Goal: Task Accomplishment & Management: Manage account settings

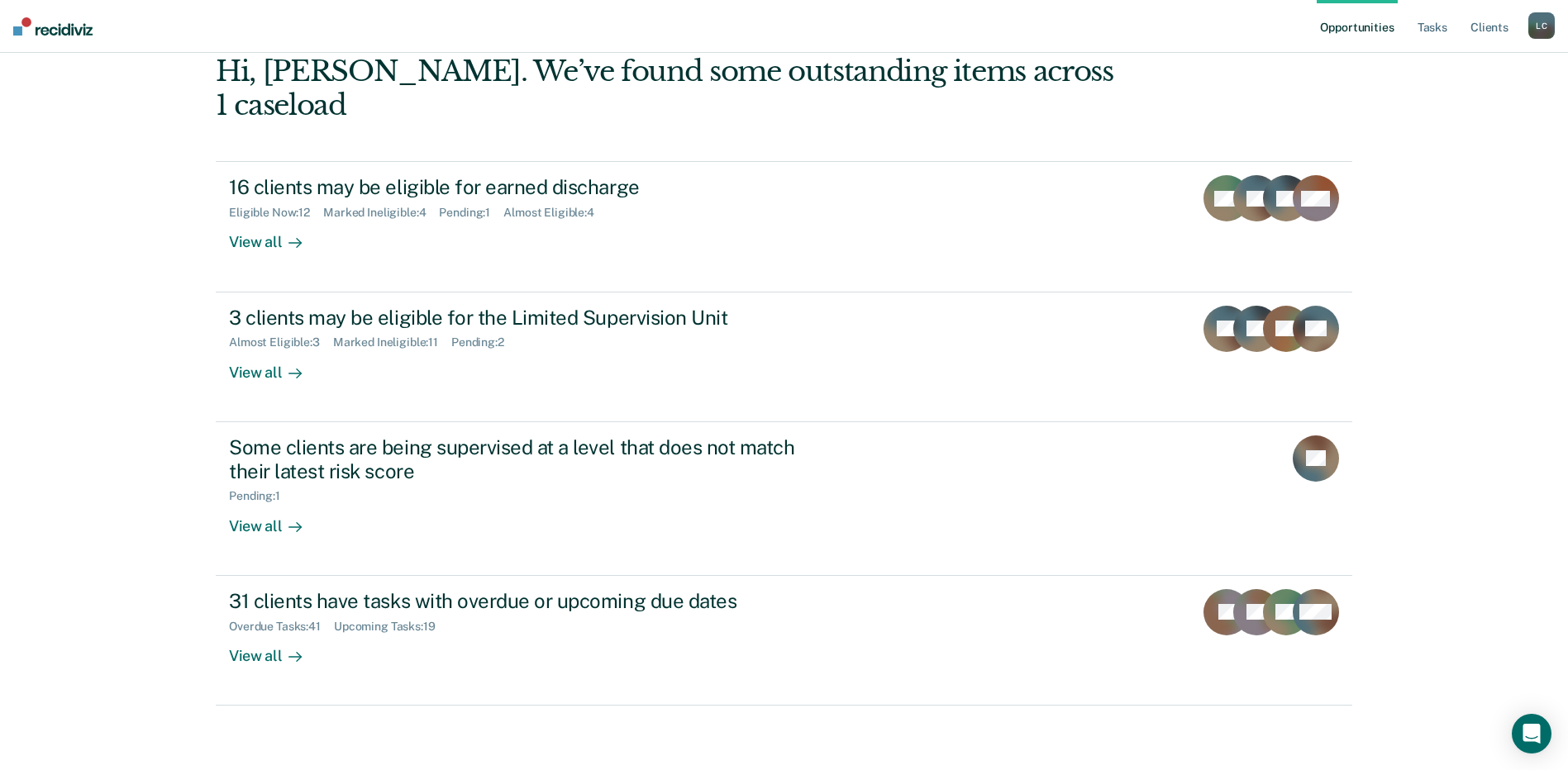
scroll to position [108, 0]
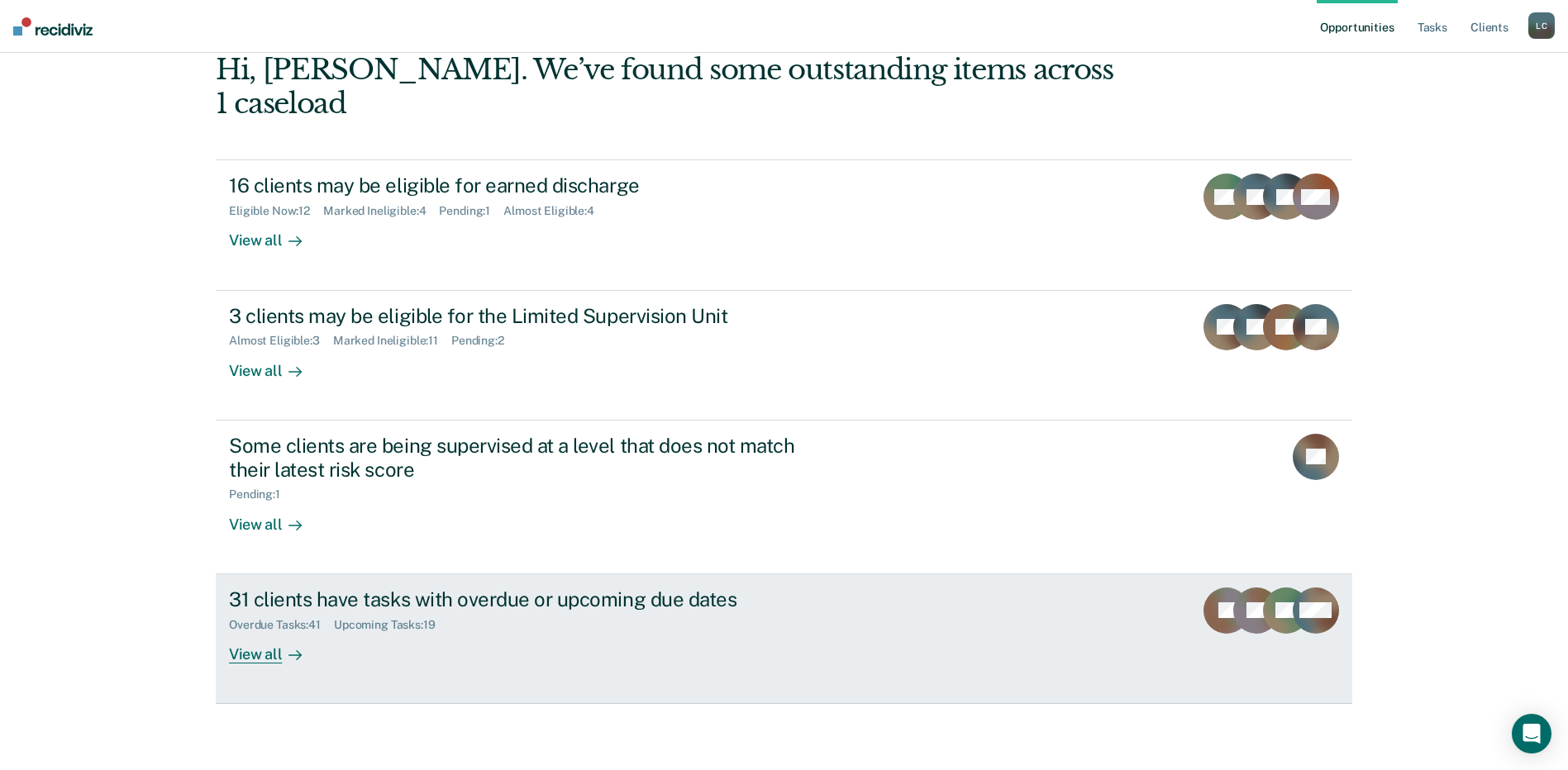
click at [496, 604] on div "31 clients have tasks with overdue or upcoming due dates" at bounding box center [519, 599] width 580 height 24
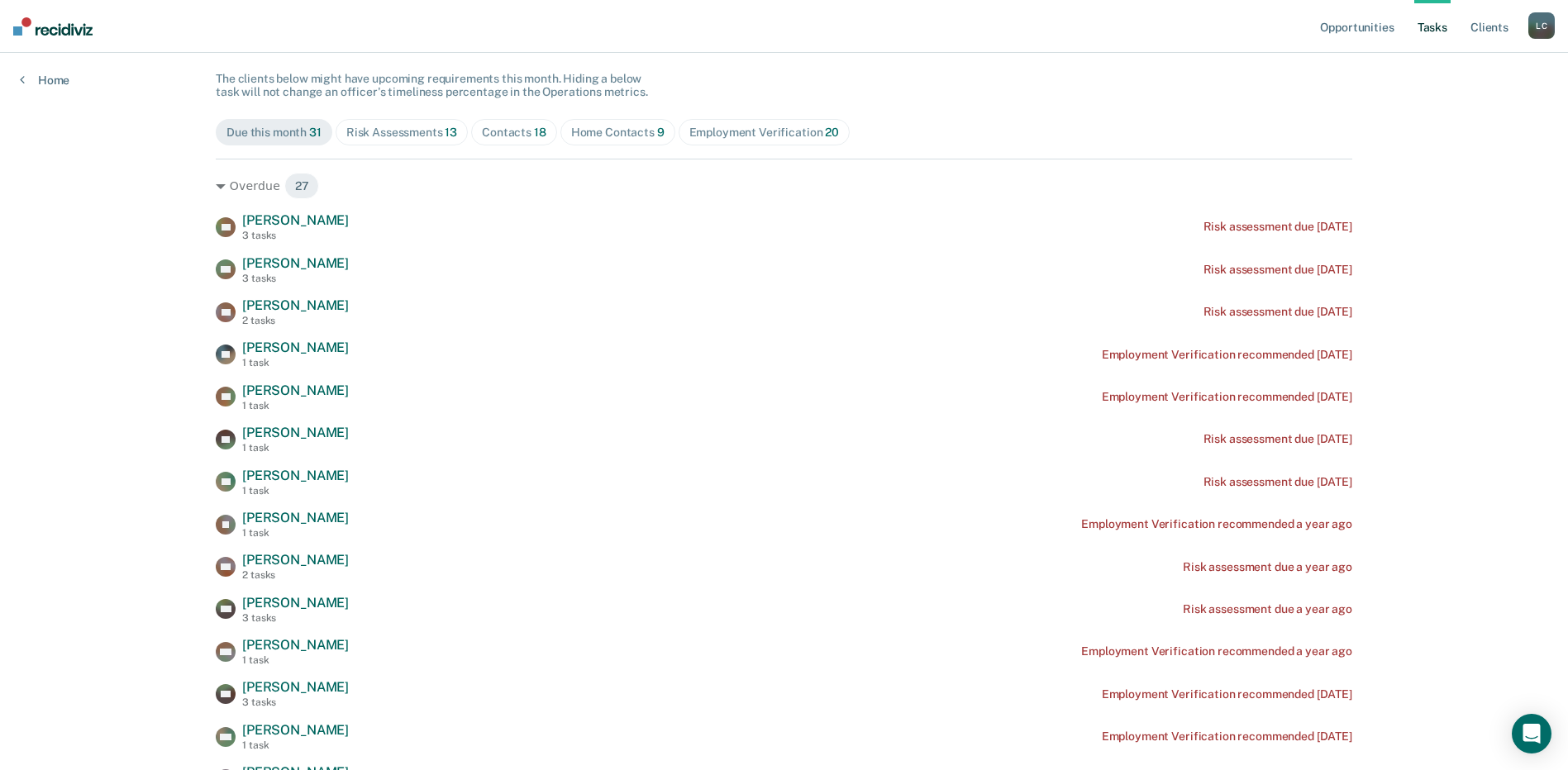
scroll to position [166, 0]
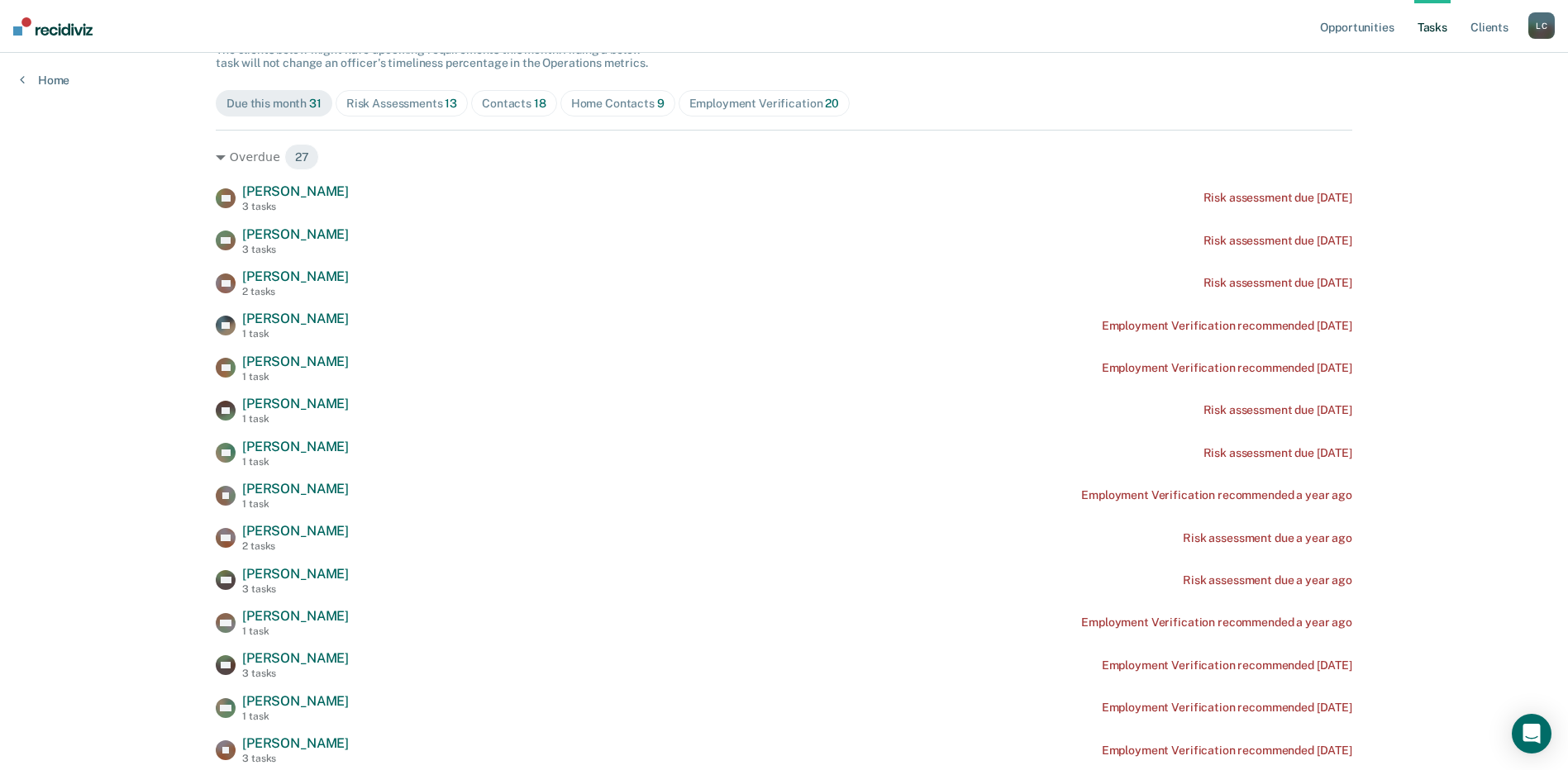
click at [515, 97] on div "Contacts 18" at bounding box center [513, 104] width 64 height 14
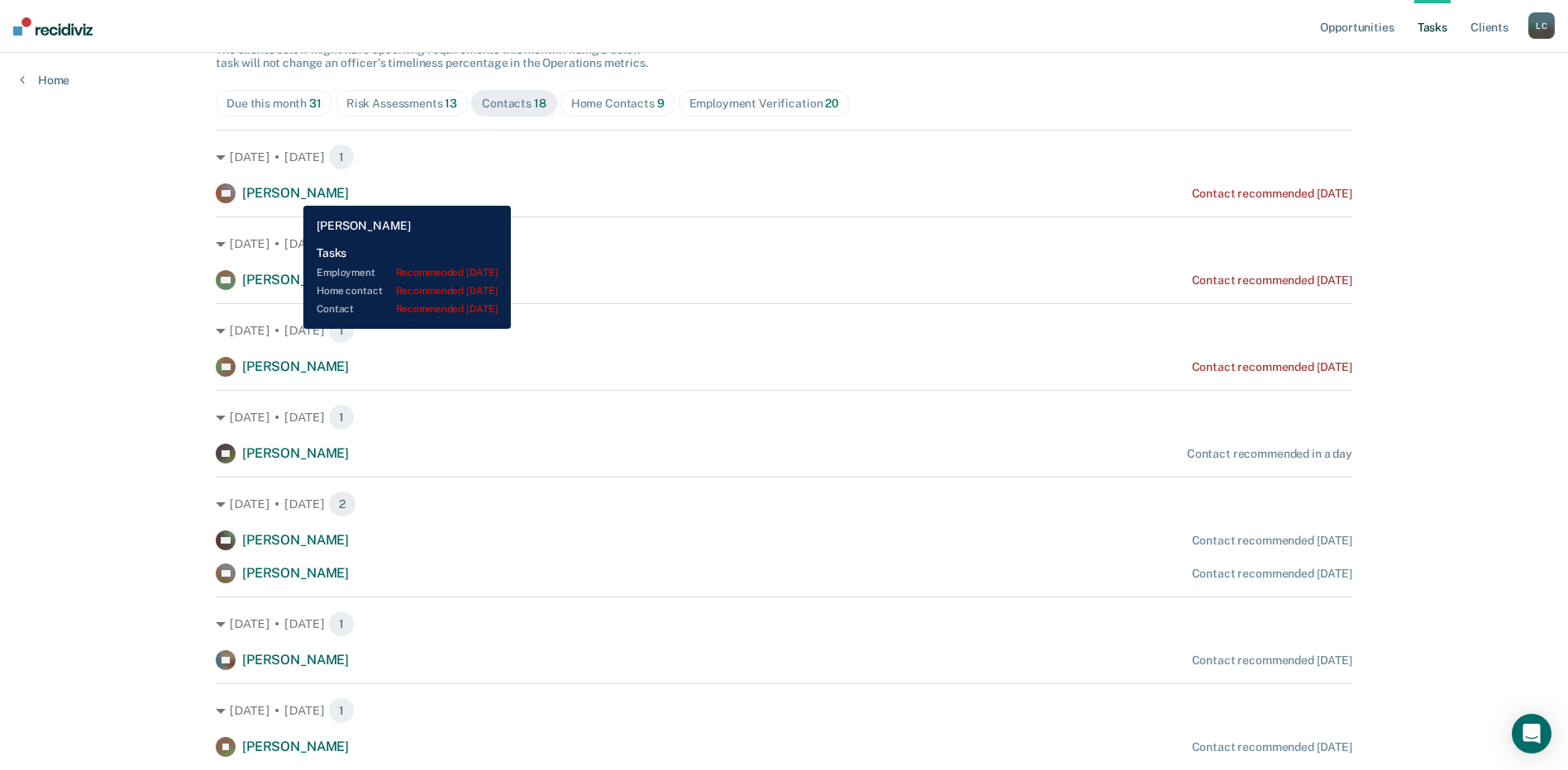
click at [291, 193] on span "[PERSON_NAME]" at bounding box center [296, 192] width 107 height 16
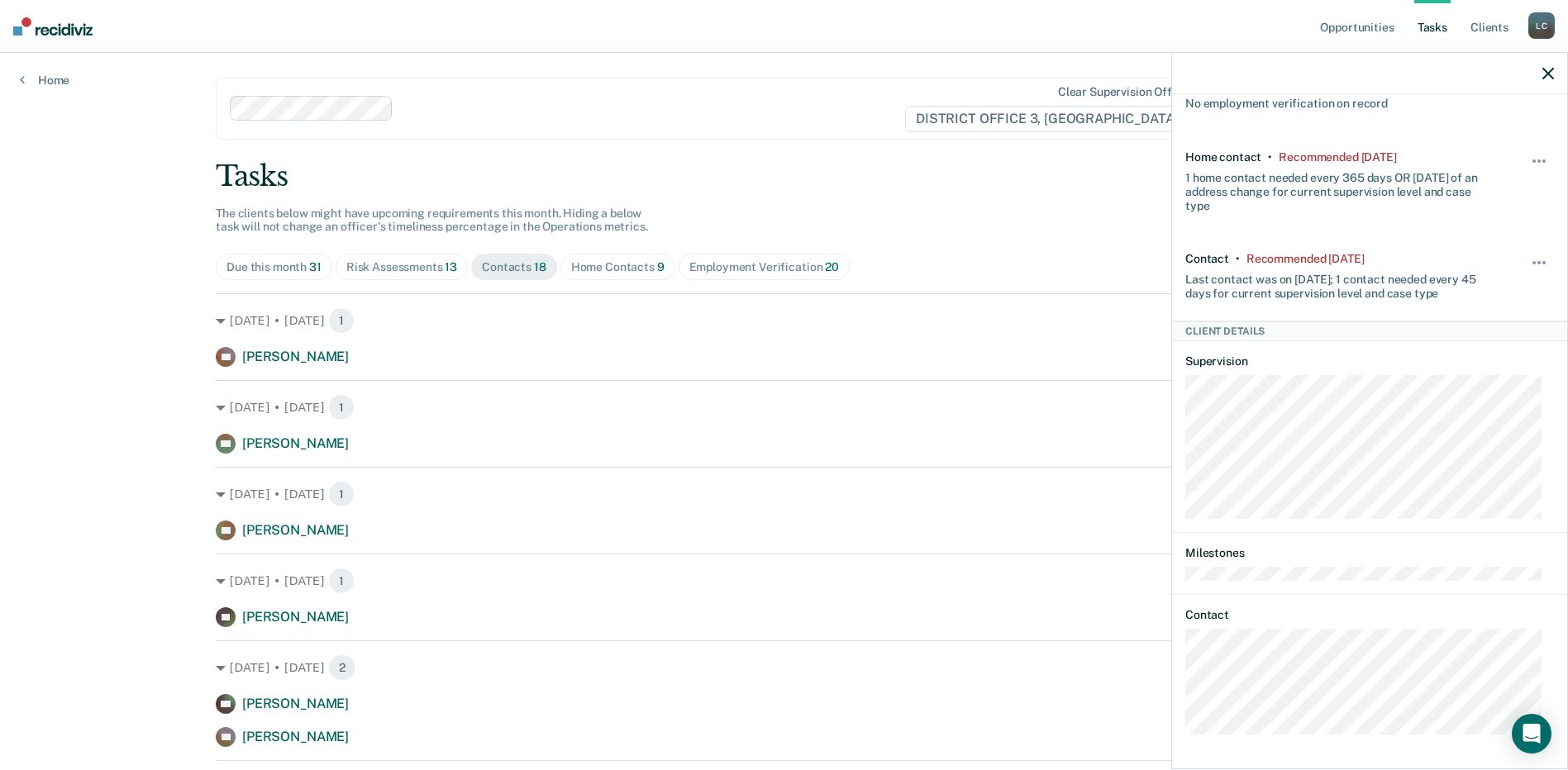
scroll to position [0, 0]
click at [24, 80] on icon at bounding box center [23, 79] width 5 height 13
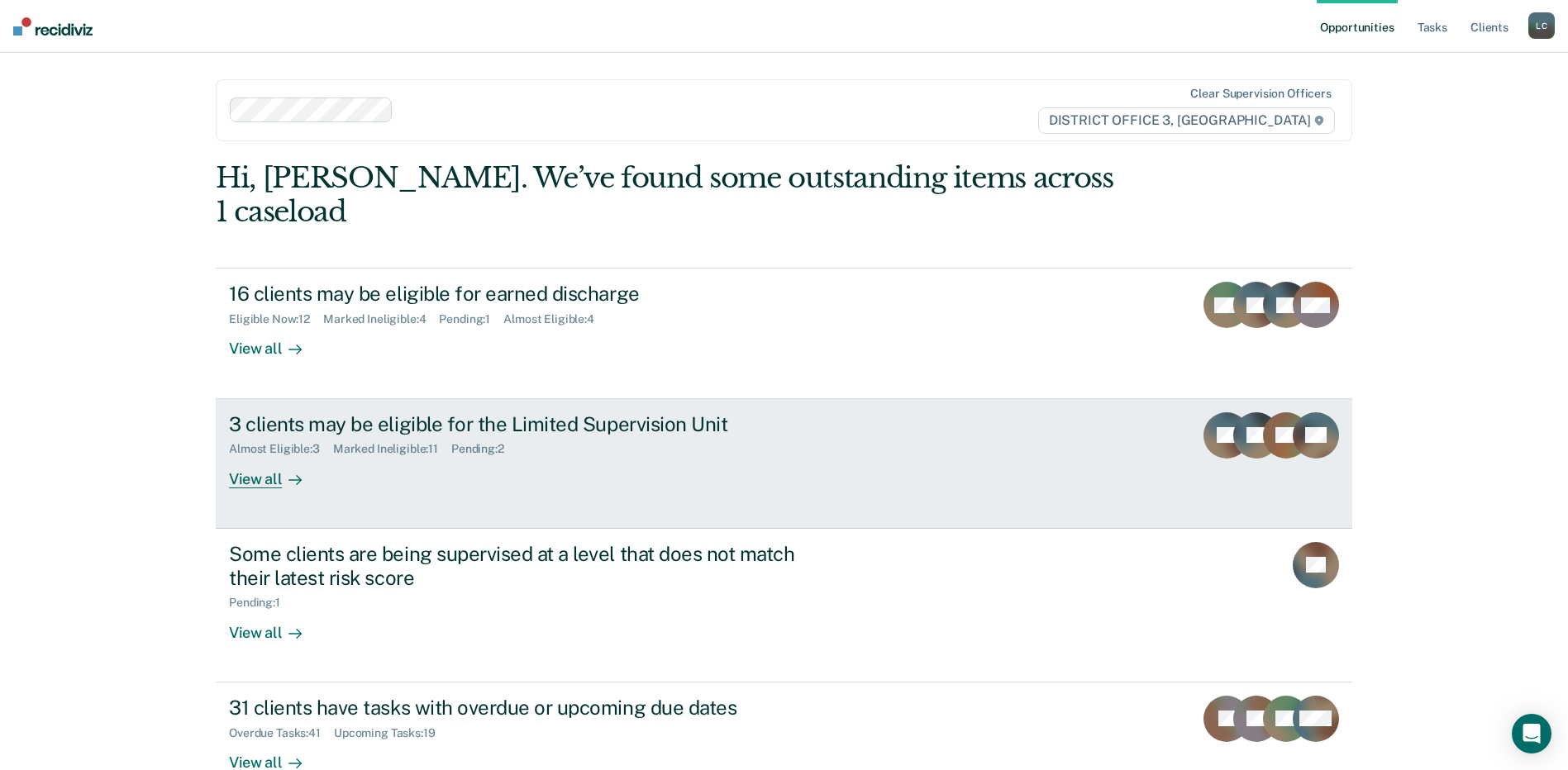
click at [259, 483] on div "View all" at bounding box center [275, 472] width 93 height 33
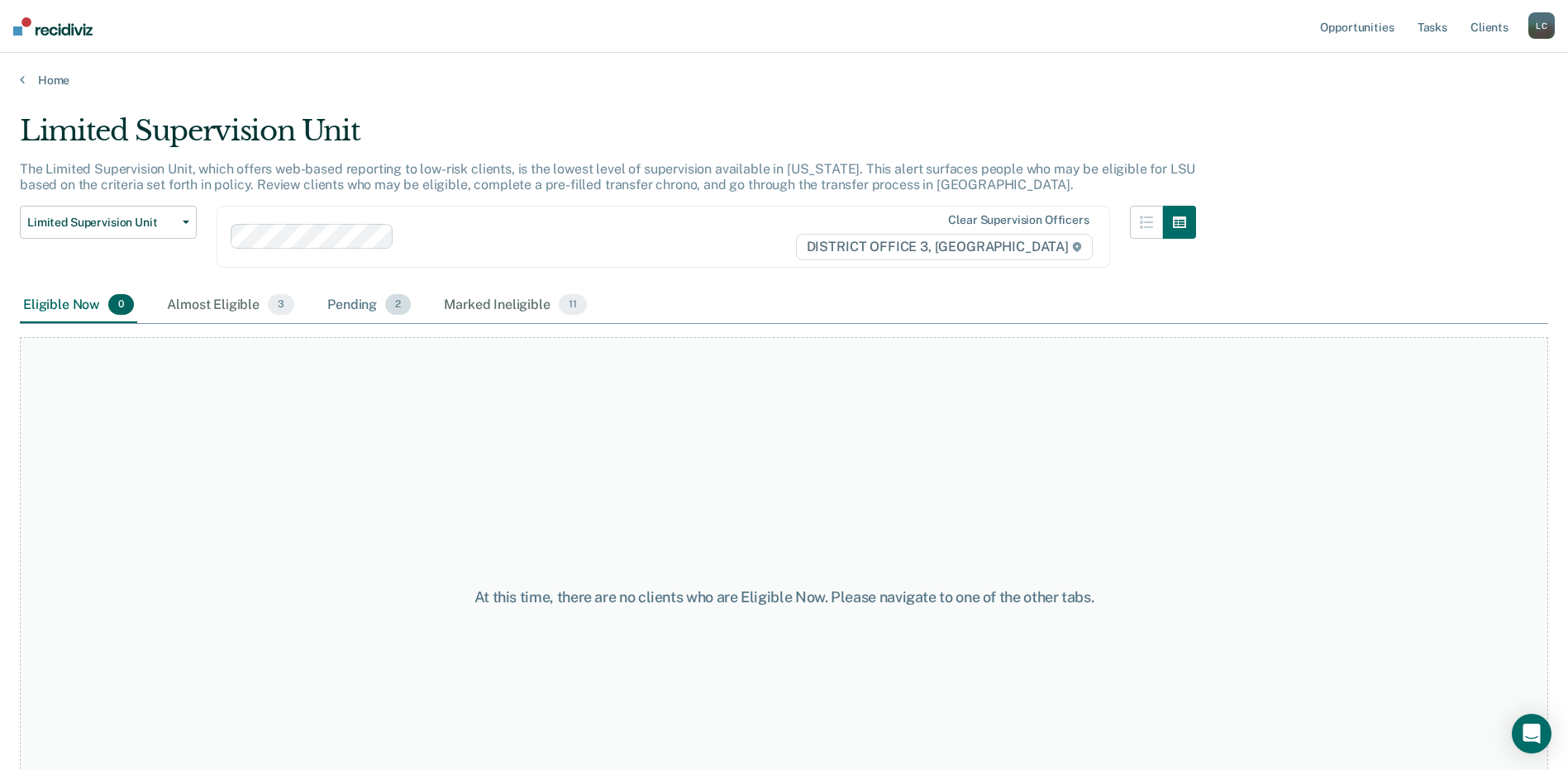
click at [337, 303] on div "Pending 2" at bounding box center [370, 305] width 90 height 36
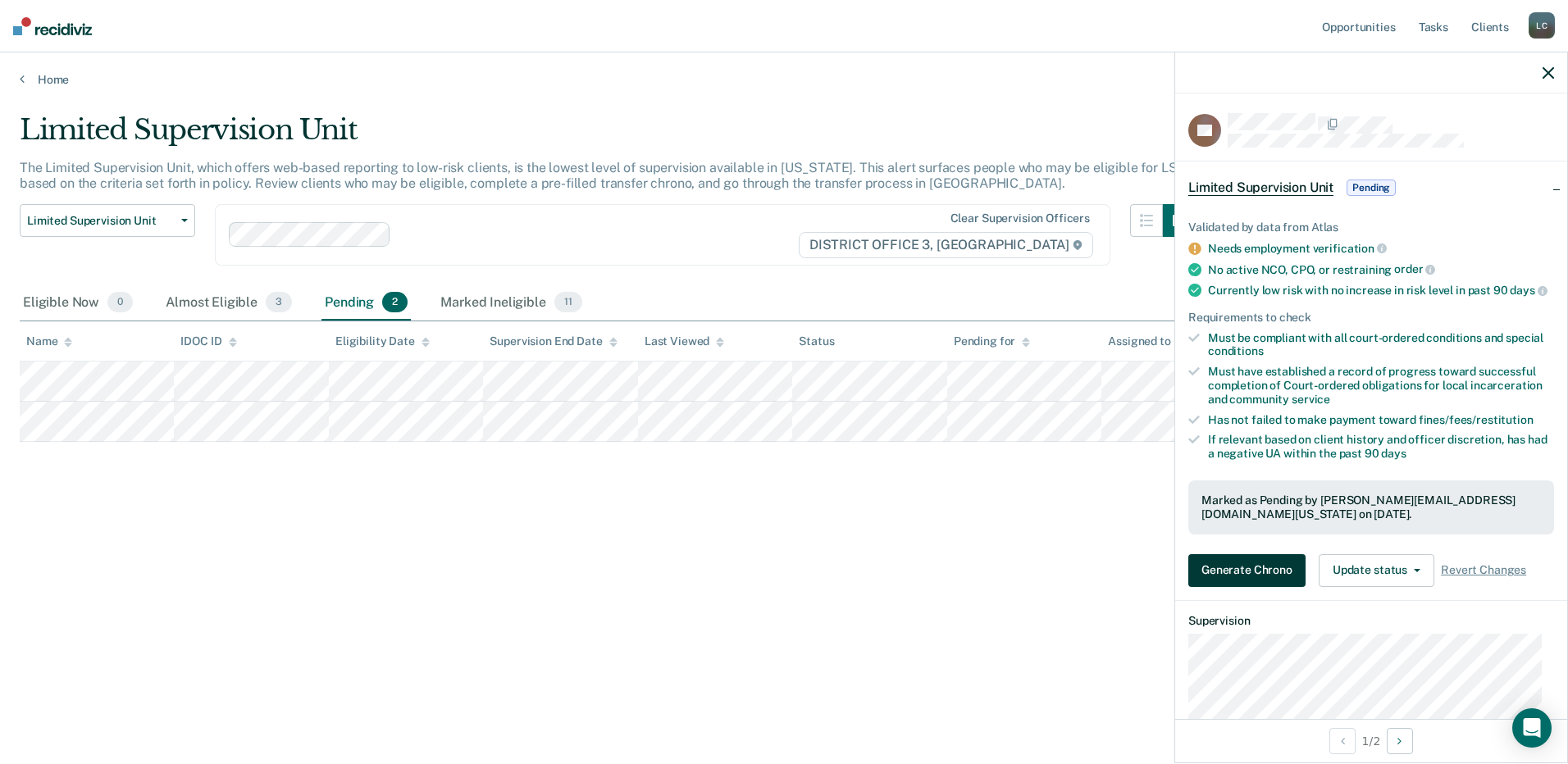
click at [1258, 587] on button "Generate Chrono" at bounding box center [1246, 571] width 117 height 33
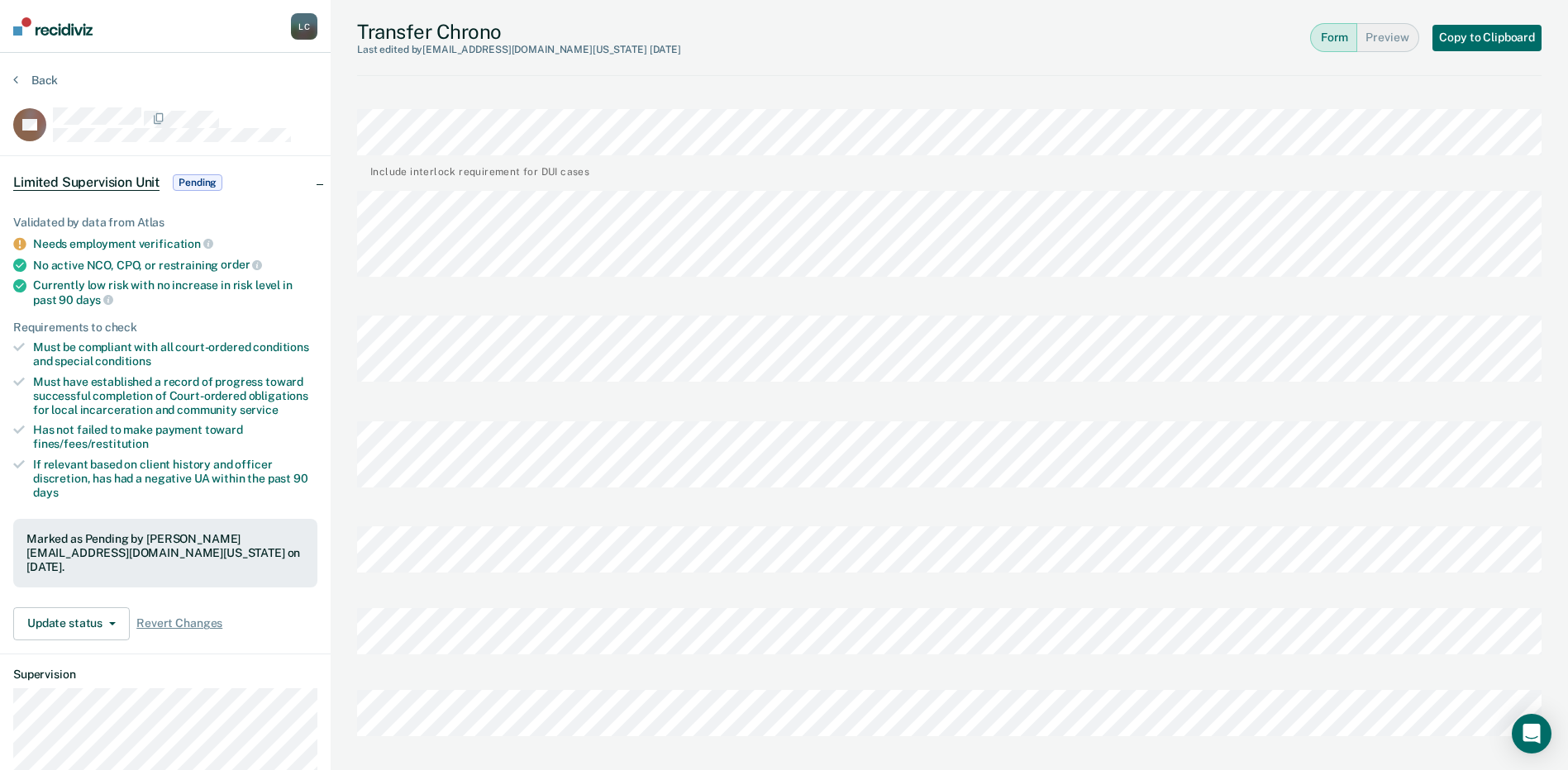
click at [340, 452] on div "Transfer Chrono Last edited by [PERSON_NAME][EMAIL_ADDRESS][DOMAIN_NAME][US_STA…" at bounding box center [949, 702] width 1238 height 1405
click at [15, 78] on icon at bounding box center [16, 79] width 5 height 13
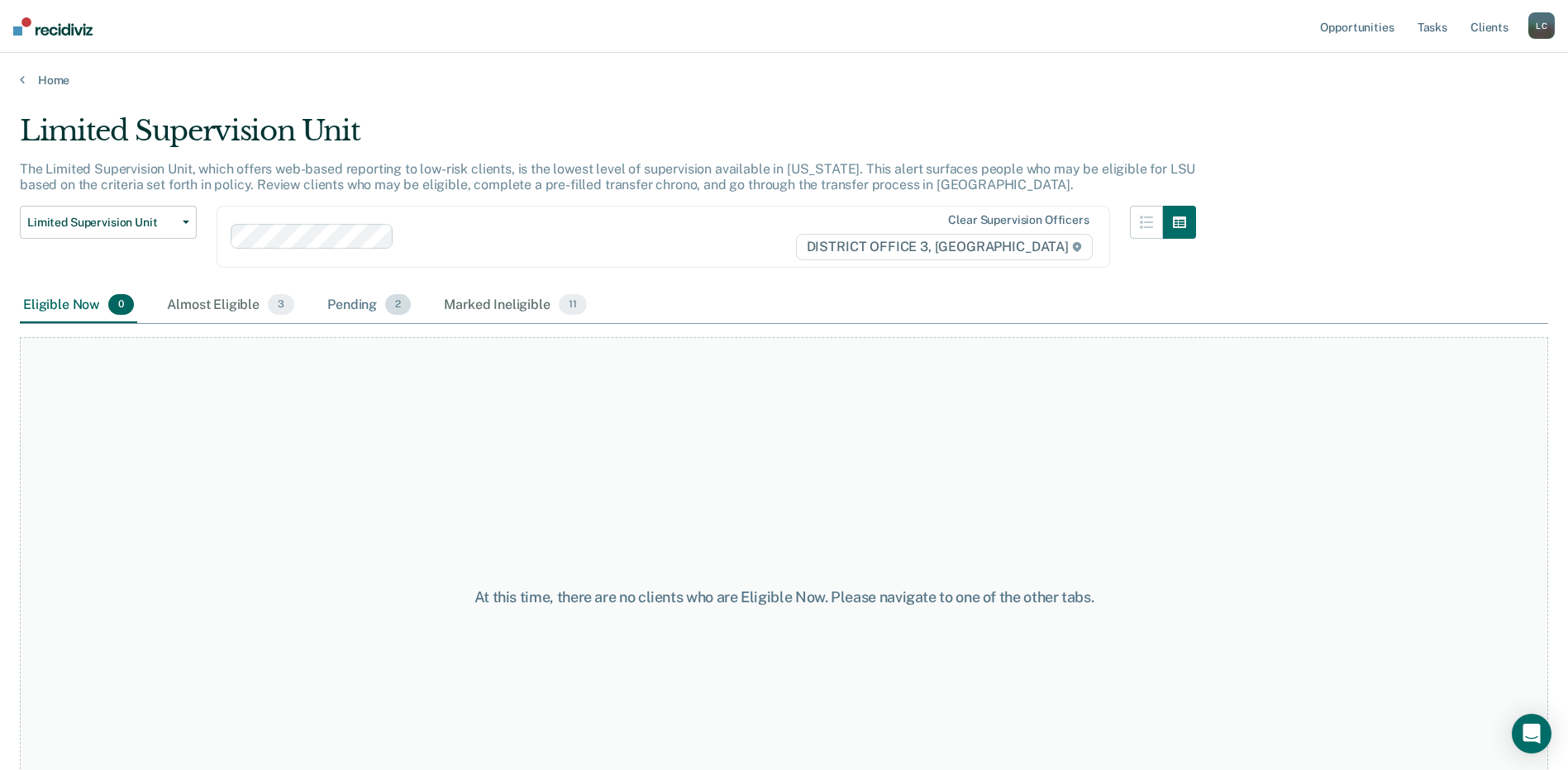
click at [362, 312] on div "Pending 2" at bounding box center [370, 305] width 90 height 36
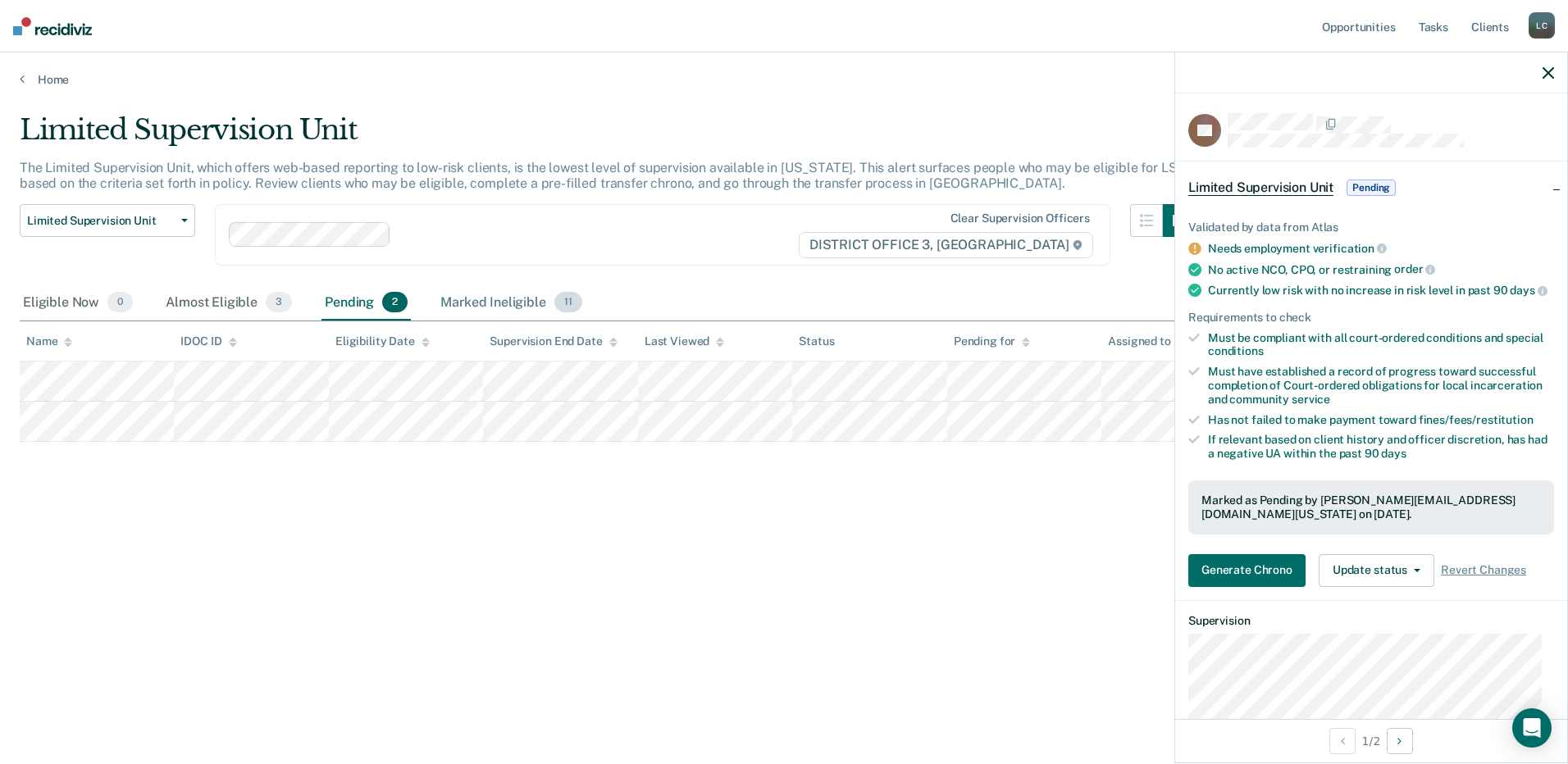
click at [470, 299] on div "Marked Ineligible 11" at bounding box center [511, 303] width 148 height 36
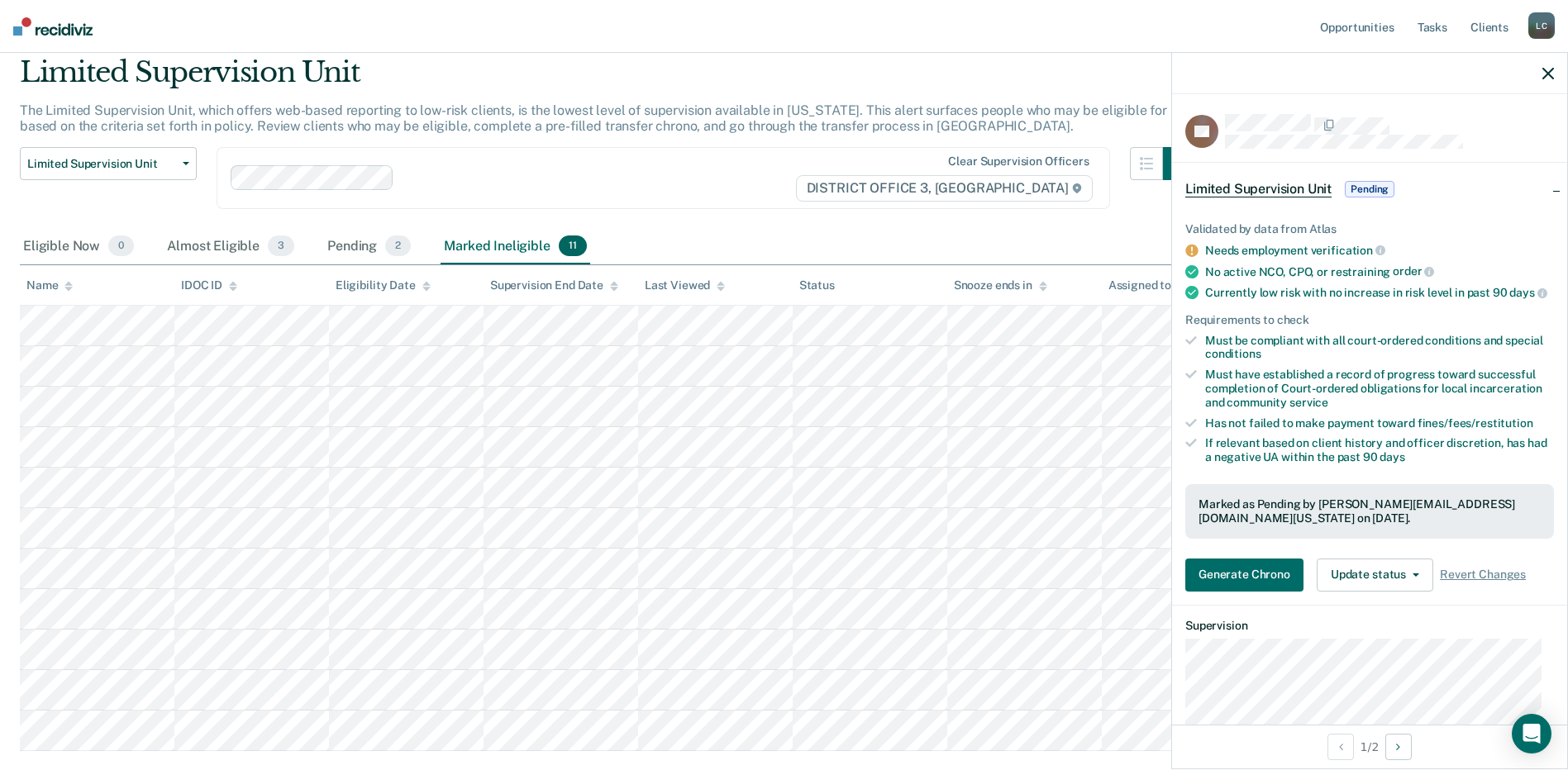
scroll to position [83, 0]
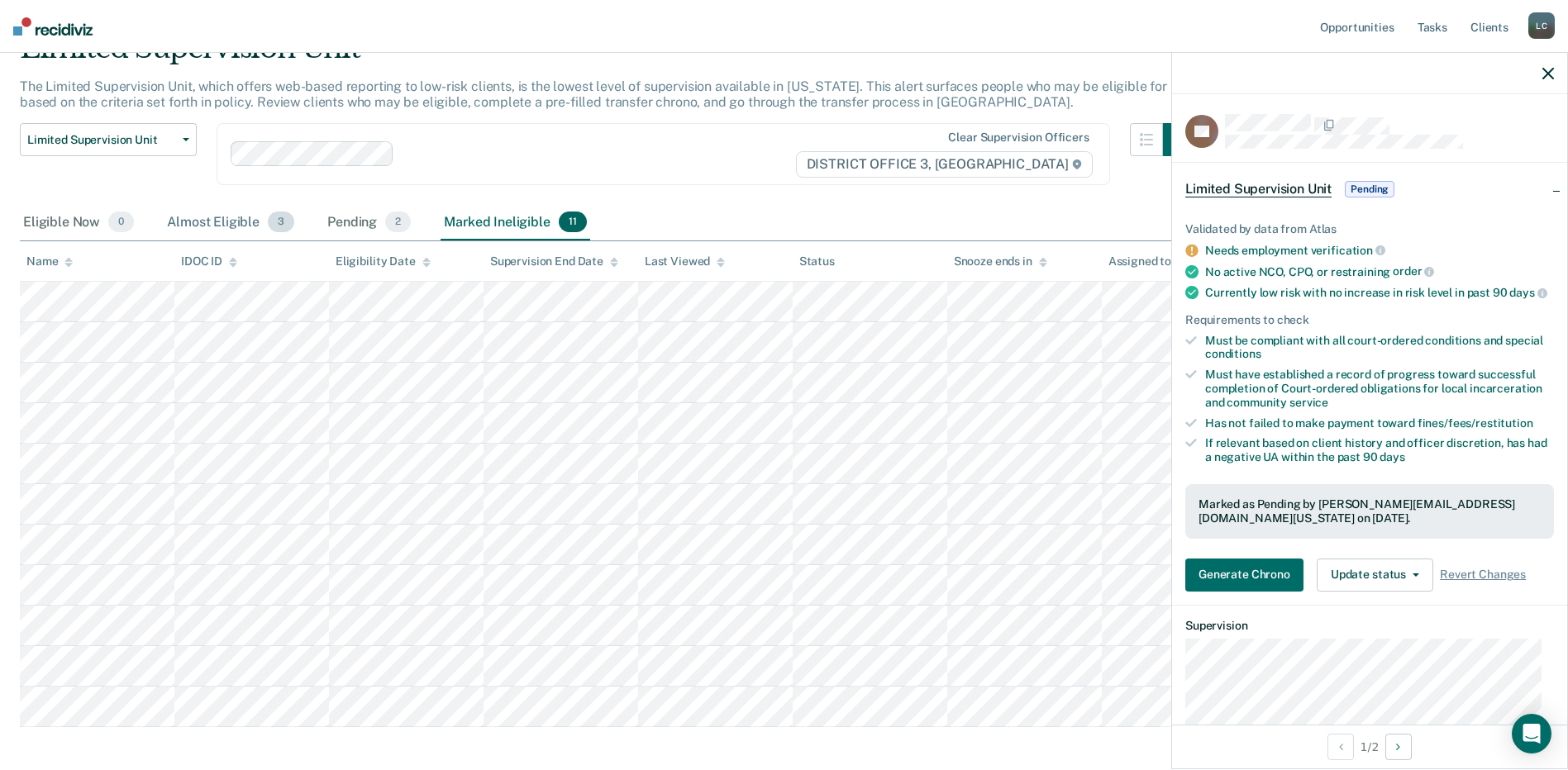
click at [202, 224] on div "Almost Eligible 3" at bounding box center [231, 222] width 134 height 36
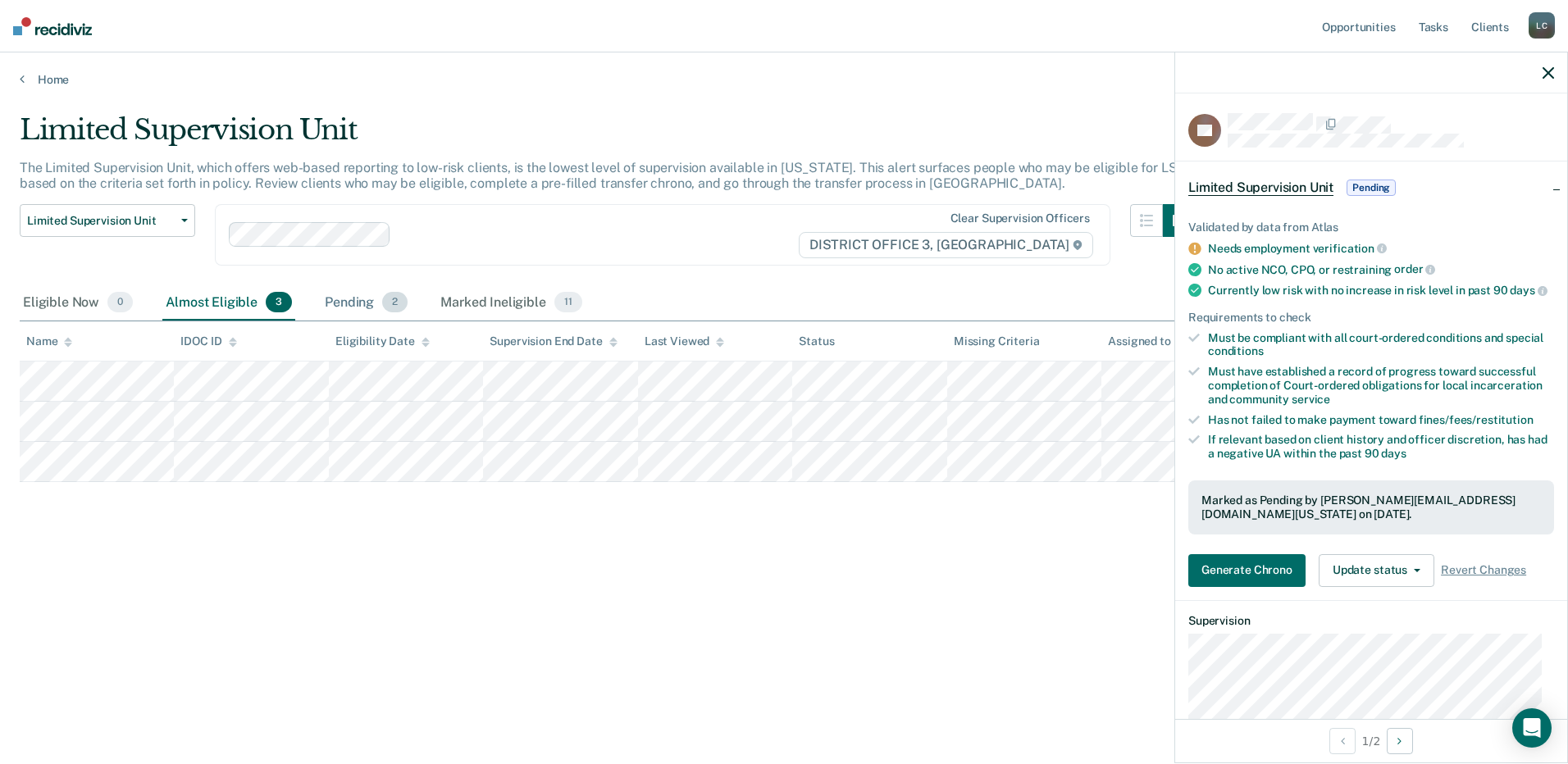
click at [351, 297] on div "Pending 2" at bounding box center [367, 303] width 90 height 36
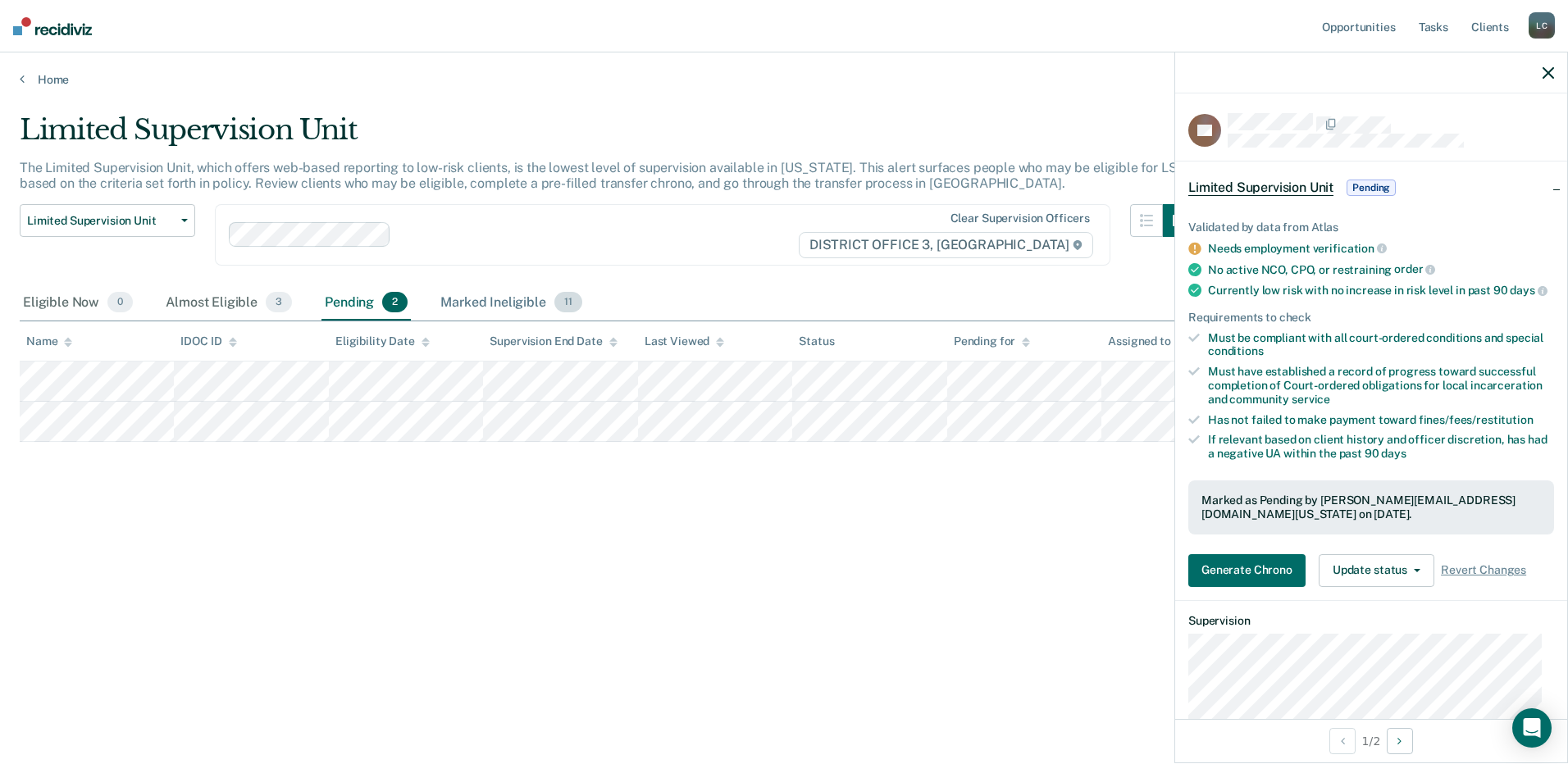
click at [490, 298] on div "Marked Ineligible 11" at bounding box center [511, 303] width 148 height 36
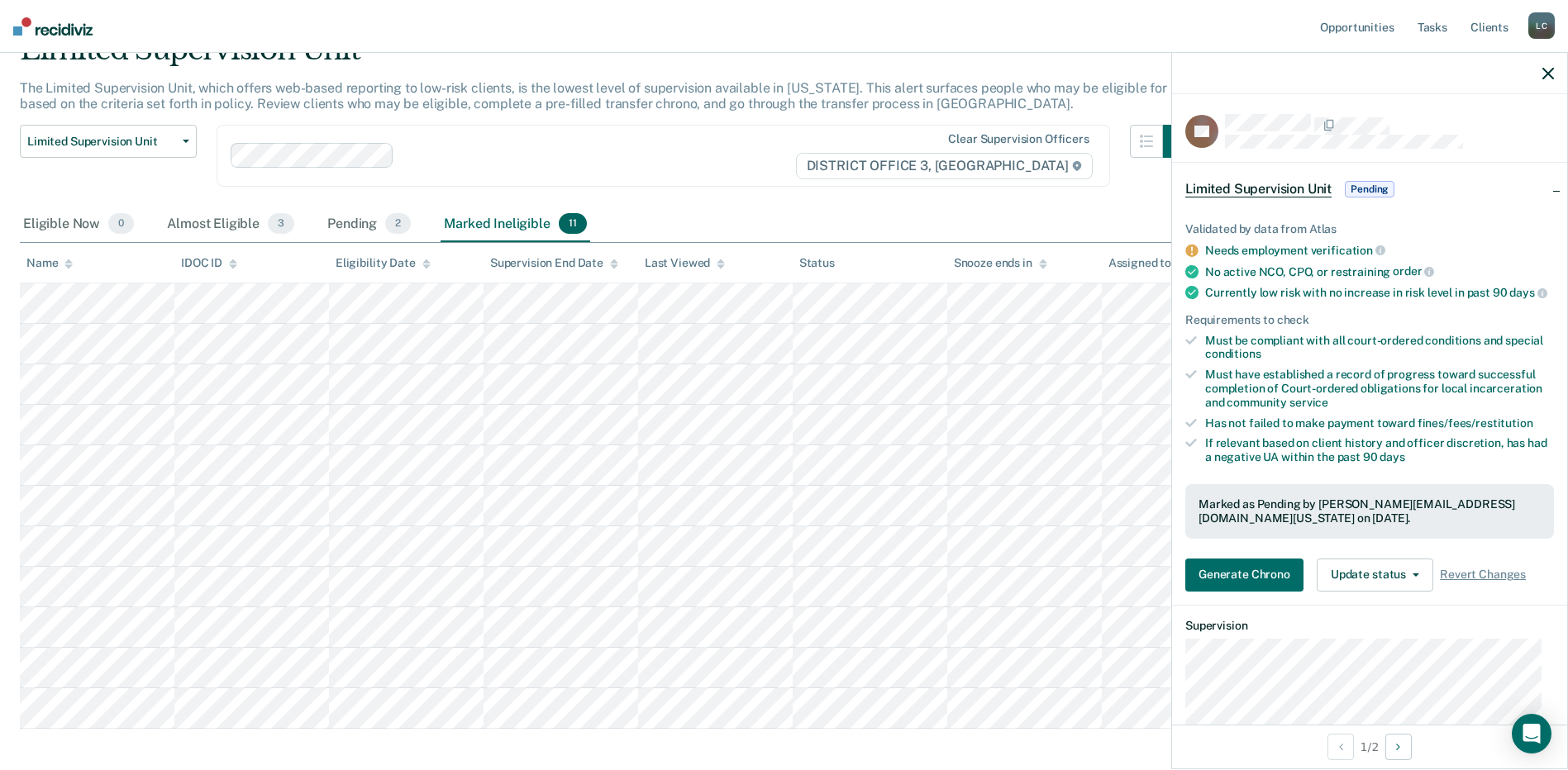
scroll to position [159, 0]
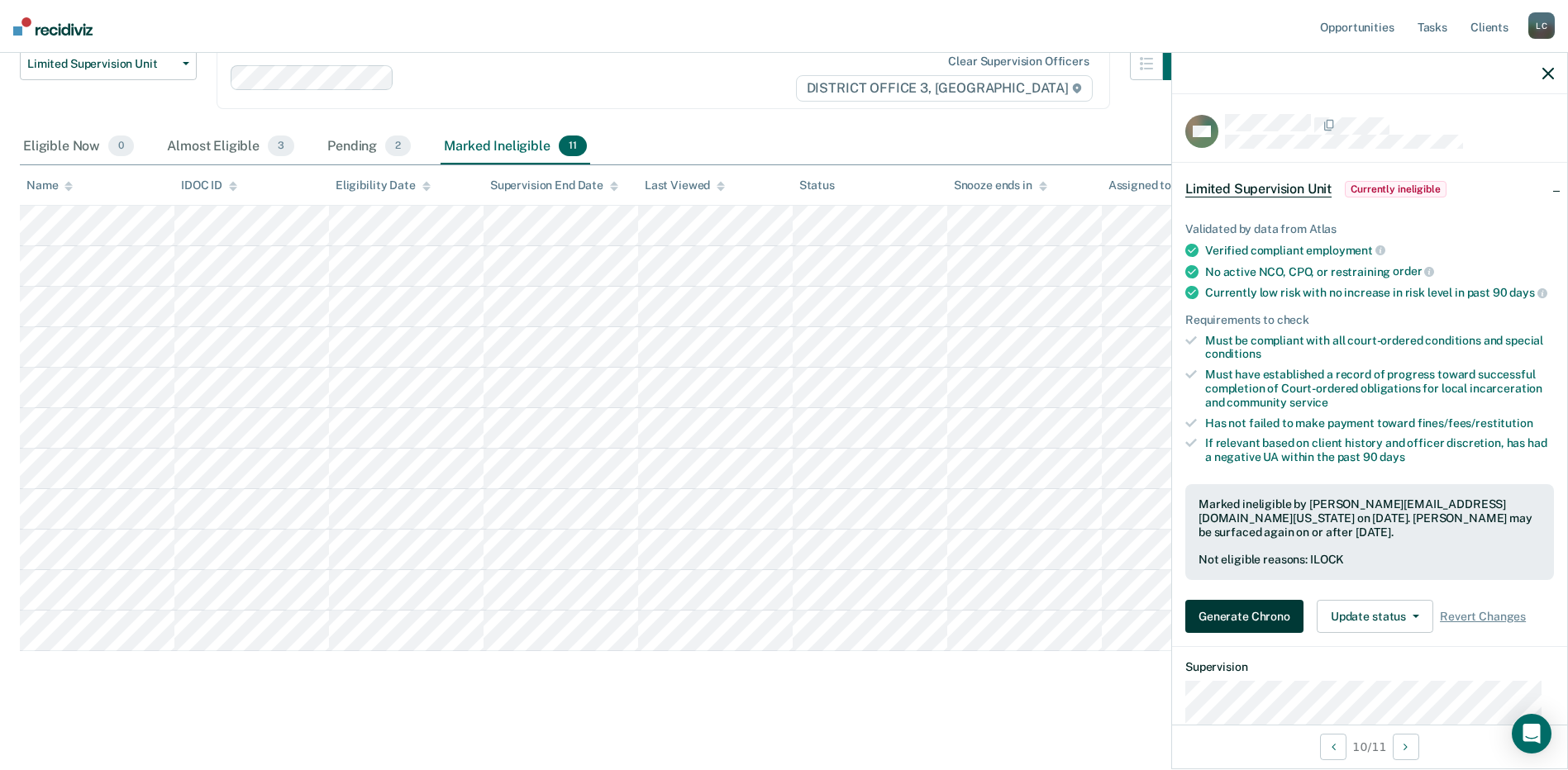
click at [1253, 630] on button "Generate Chrono" at bounding box center [1244, 617] width 118 height 33
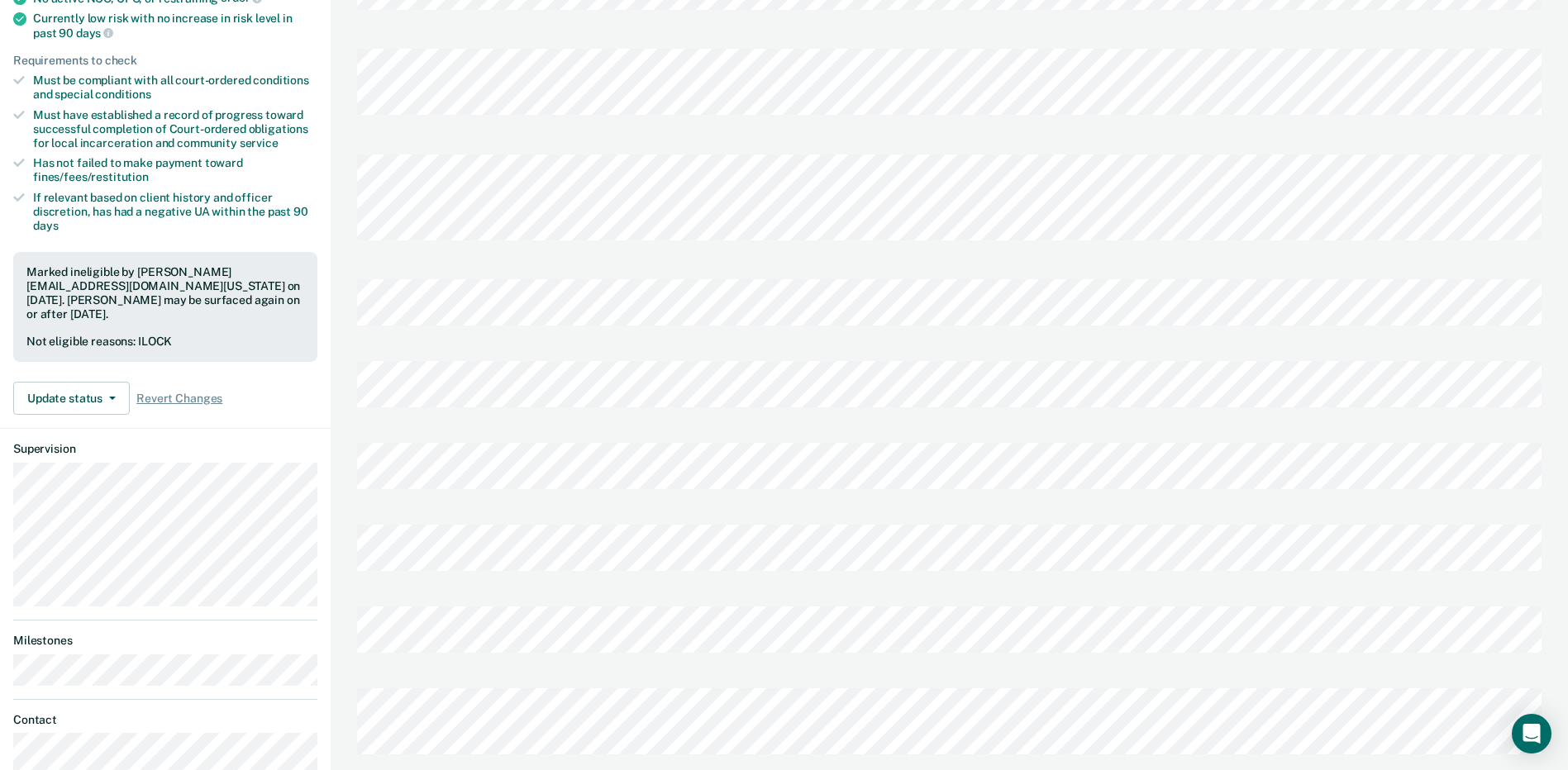
scroll to position [330, 0]
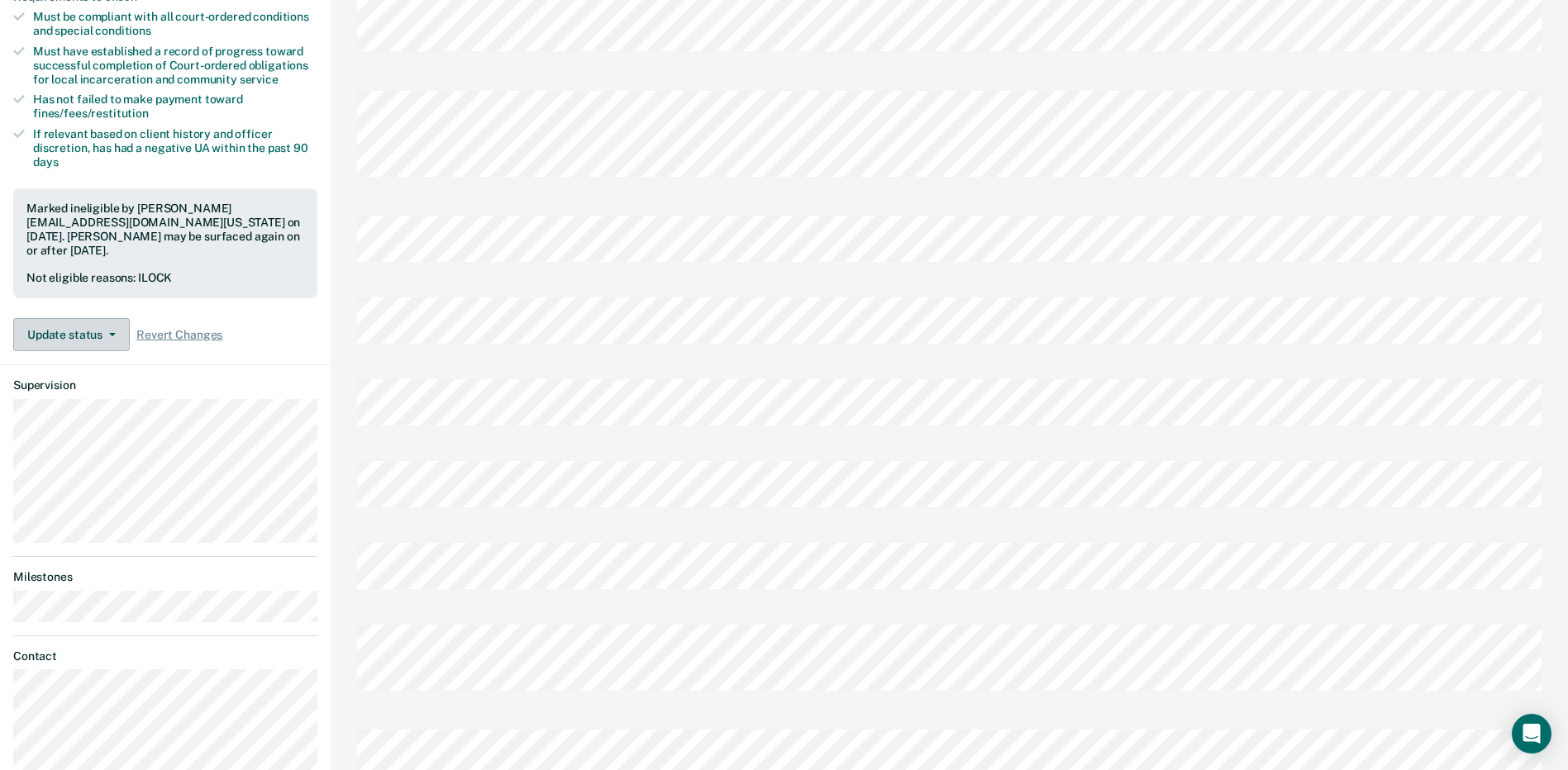
click at [105, 321] on button "Update status" at bounding box center [71, 335] width 116 height 33
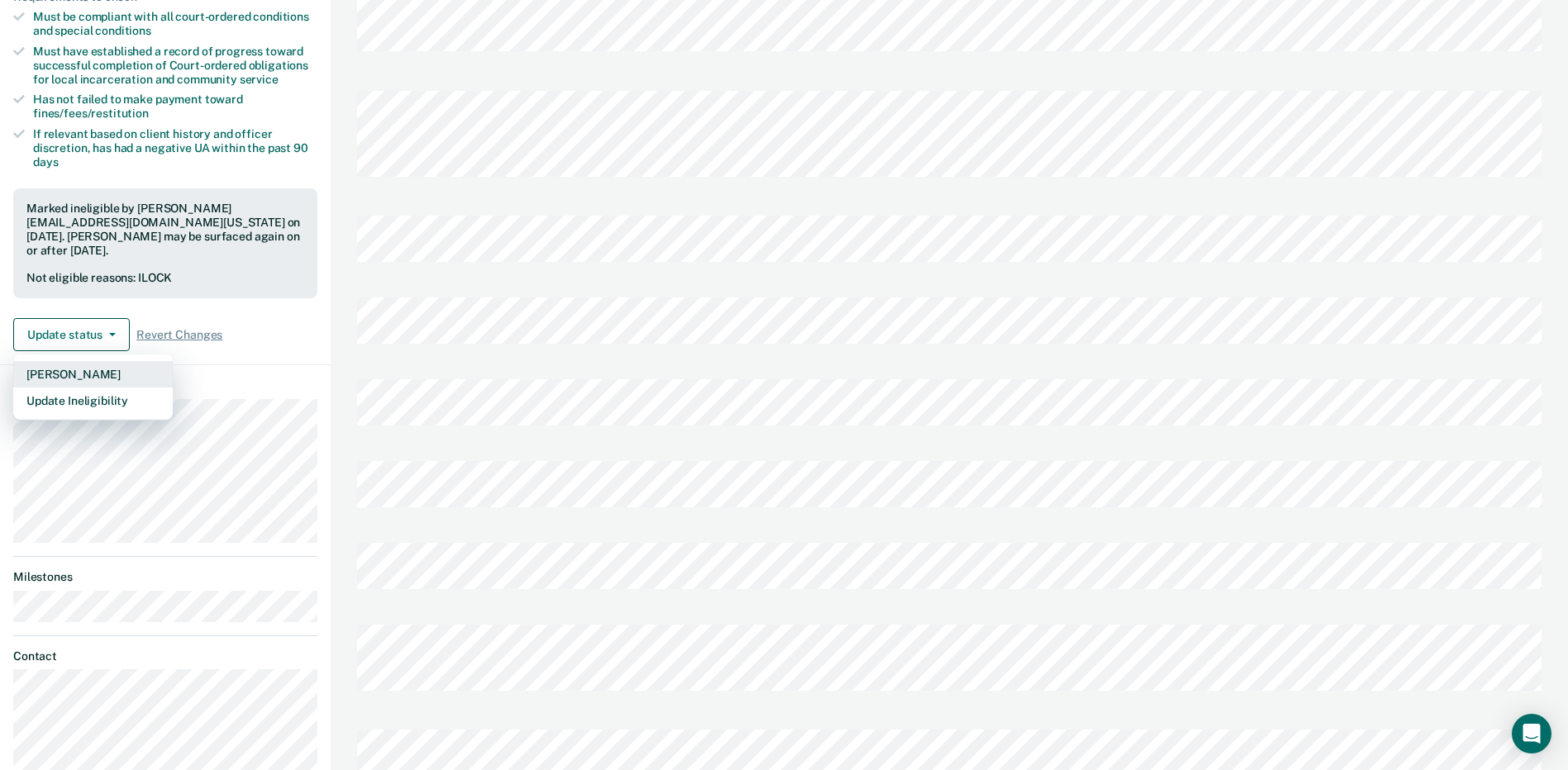
click at [78, 361] on button "[PERSON_NAME]" at bounding box center [93, 375] width 160 height 27
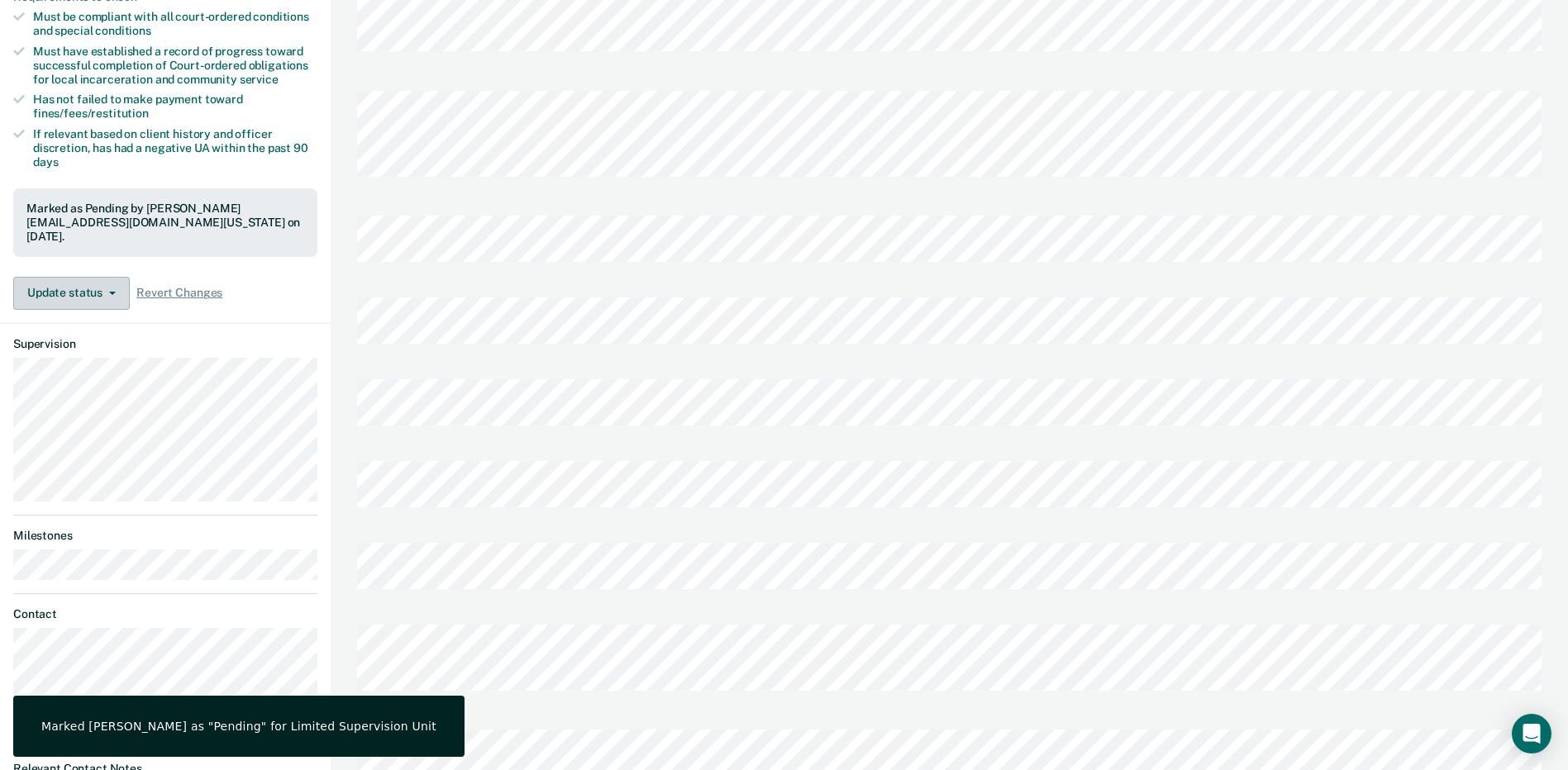
scroll to position [0, 0]
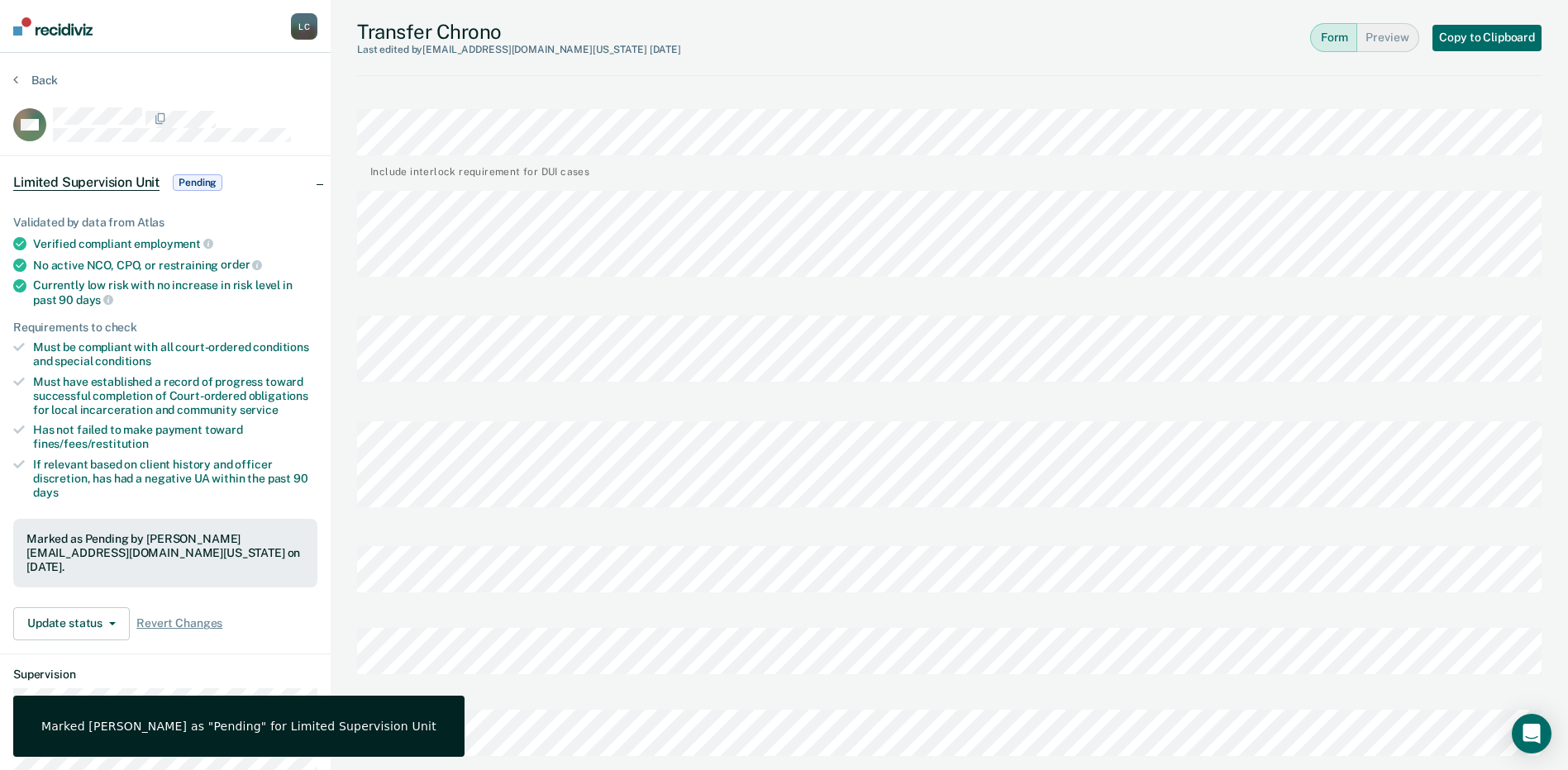
click at [12, 76] on section "Back MG Limited Supervision Unit Pending Validated by data from Atlas Verified …" at bounding box center [165, 606] width 330 height 1107
click at [15, 80] on icon at bounding box center [16, 79] width 5 height 13
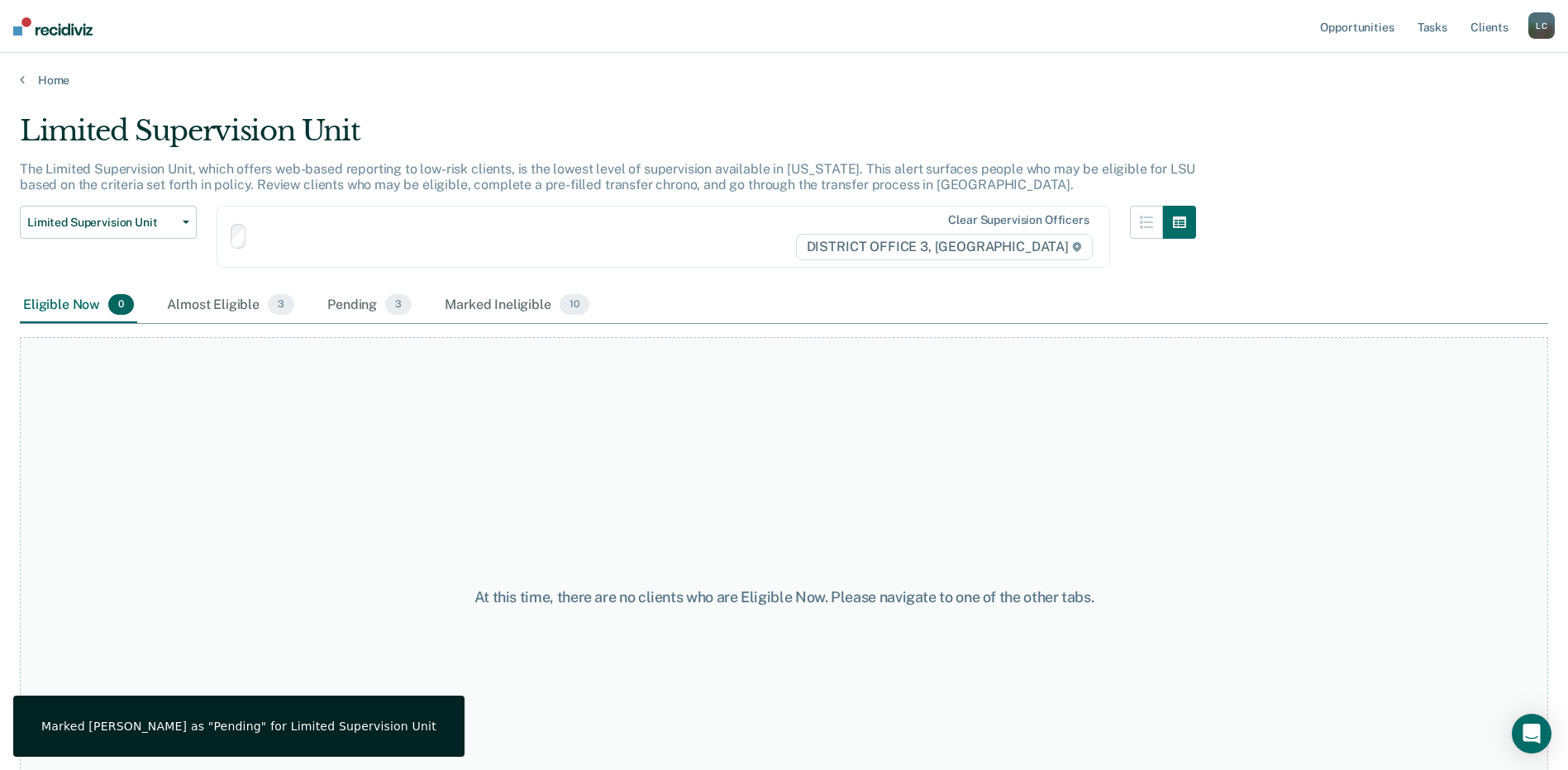
scroll to position [86, 0]
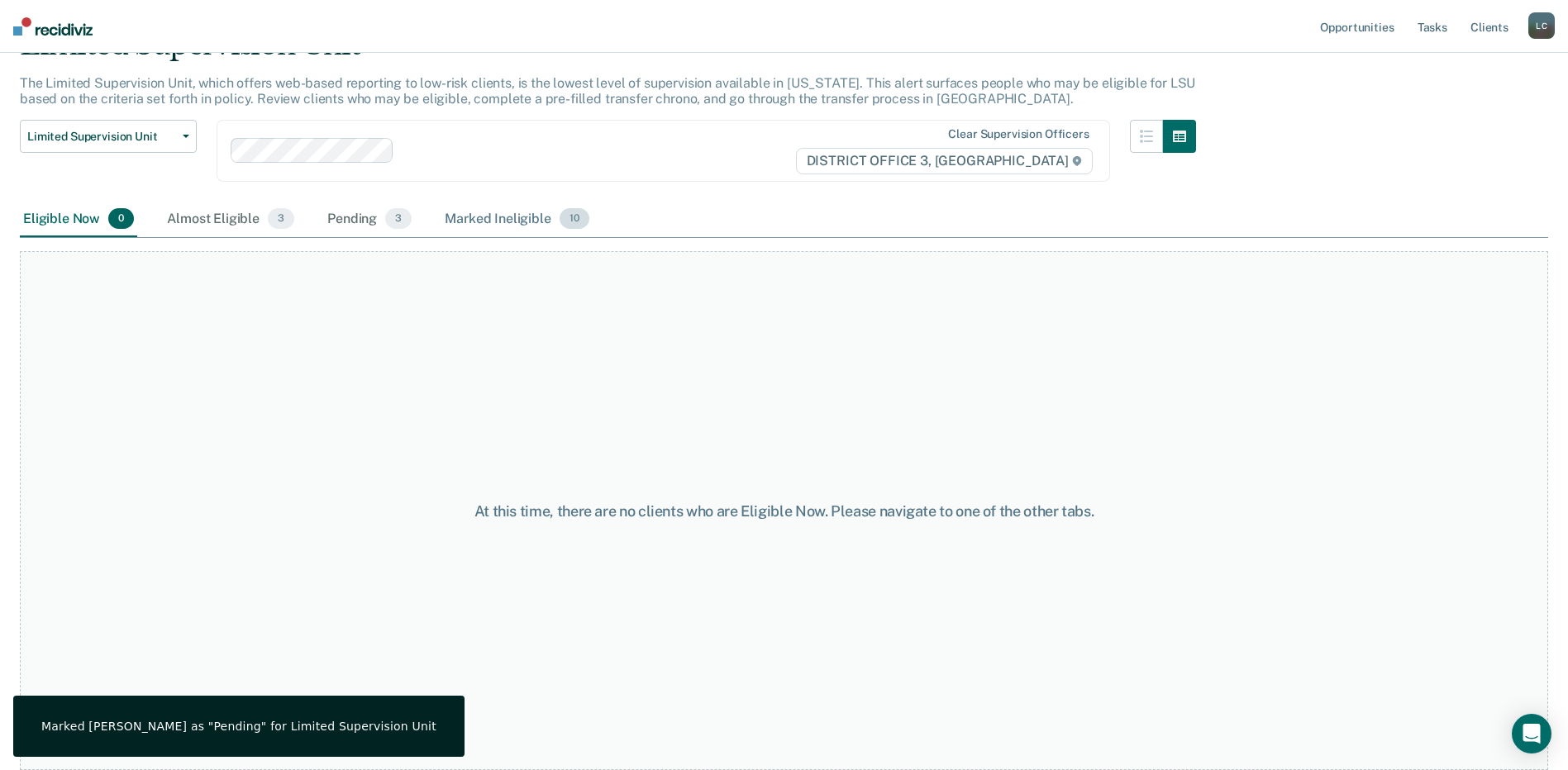
click at [488, 228] on div "Marked Ineligible 10" at bounding box center [517, 219] width 151 height 36
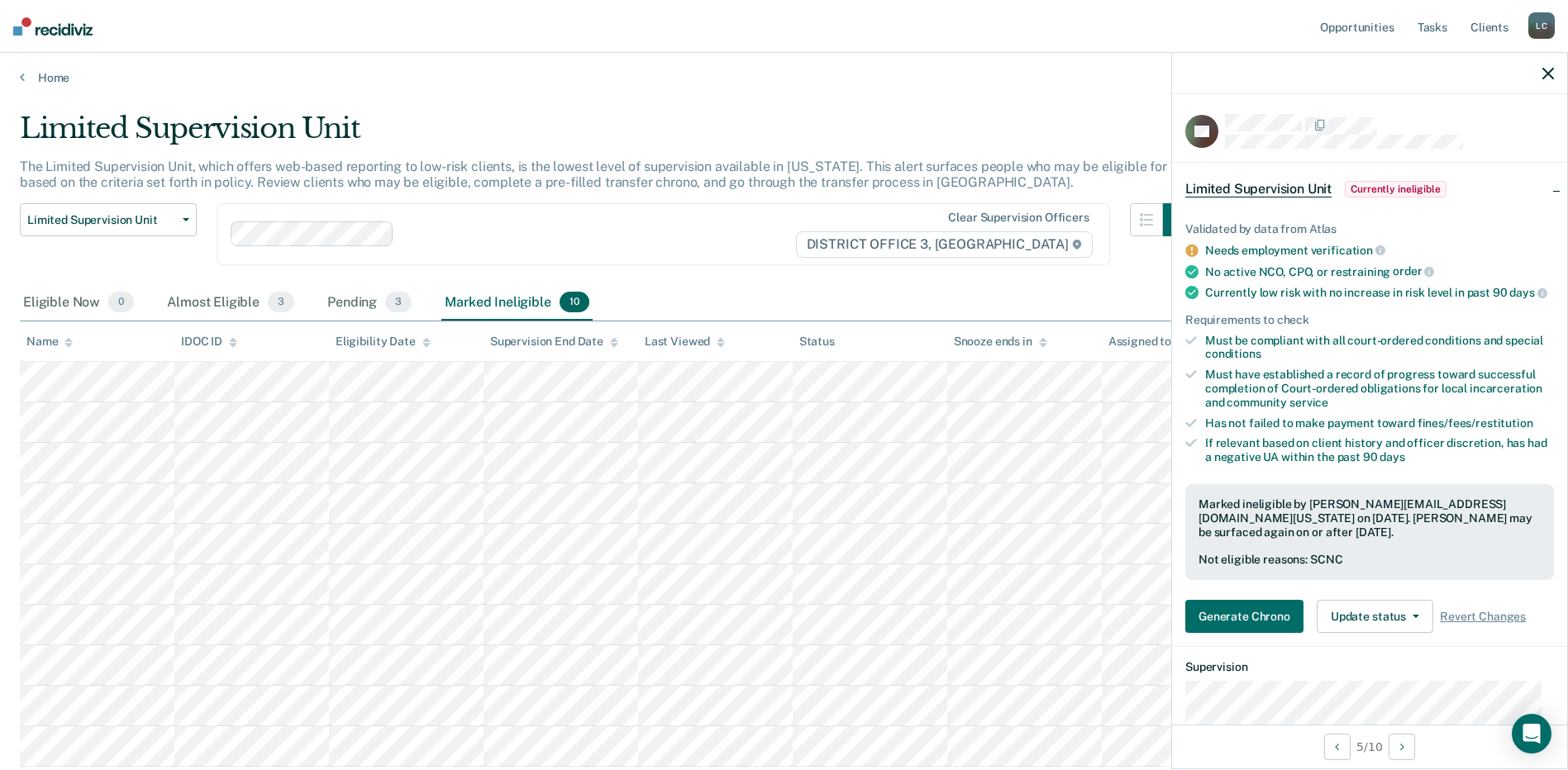
scroll to position [0, 0]
click at [20, 79] on icon at bounding box center [23, 79] width 5 height 13
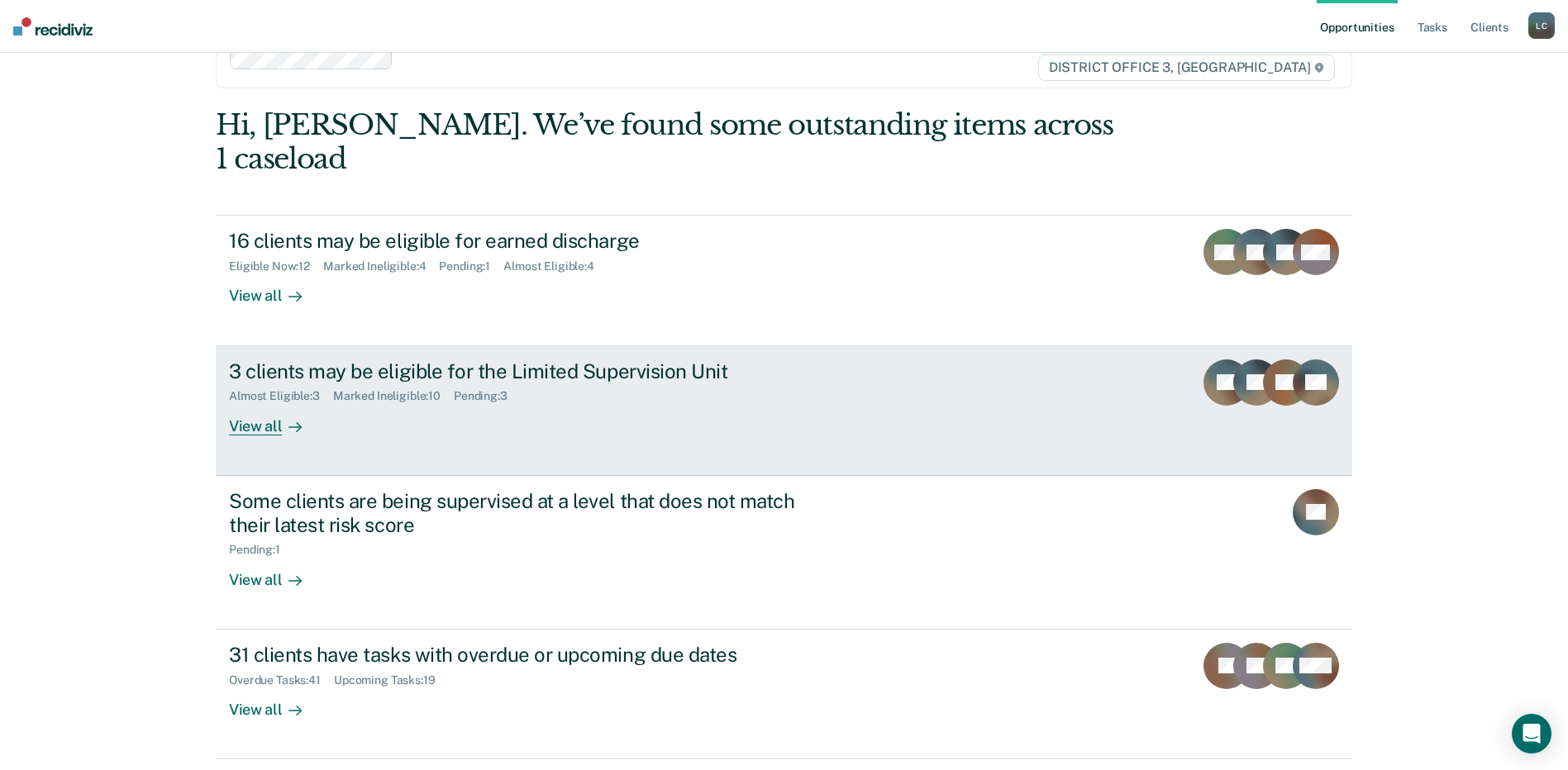
scroll to position [108, 0]
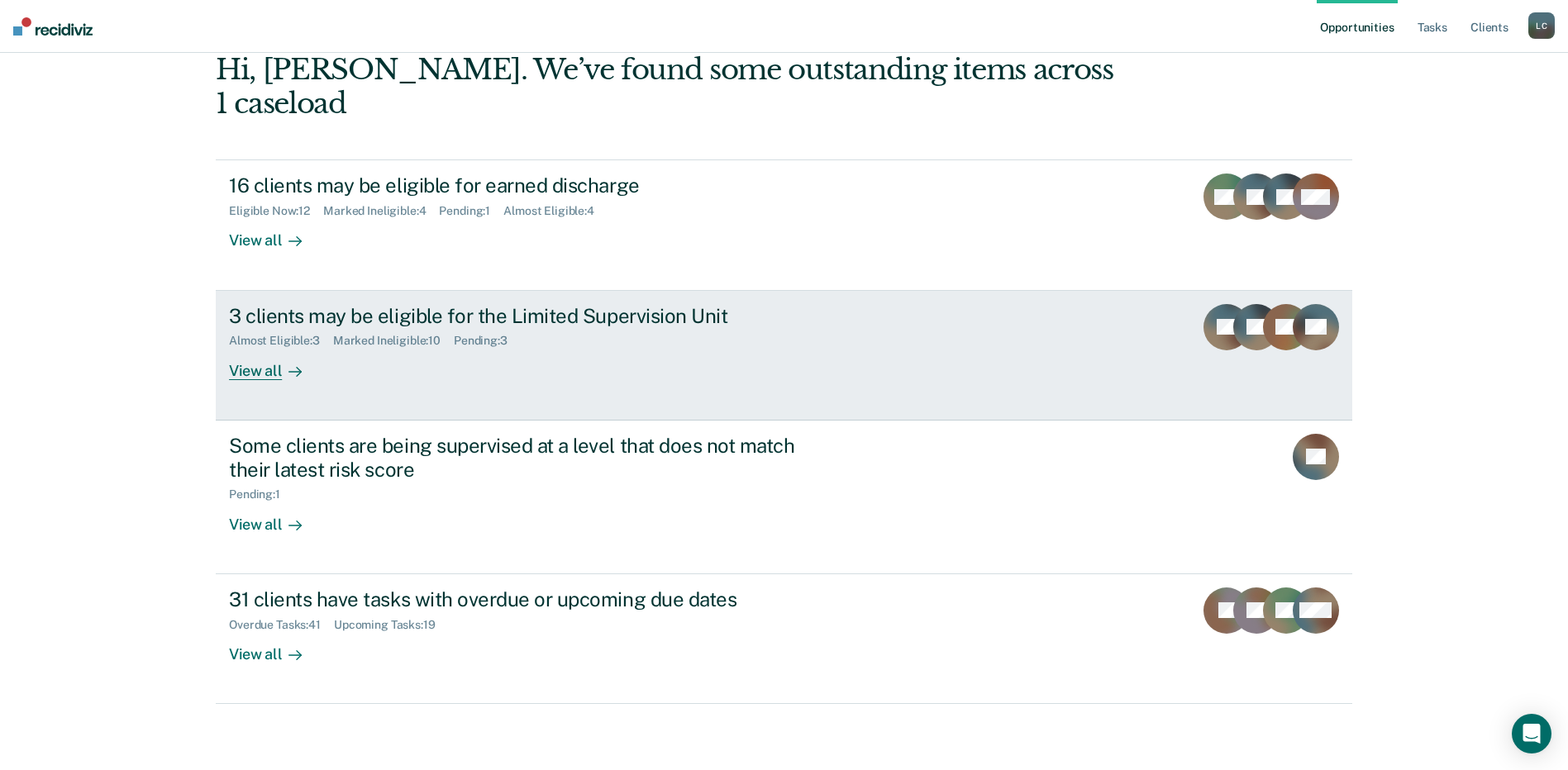
click at [253, 376] on div "View all" at bounding box center [275, 364] width 93 height 33
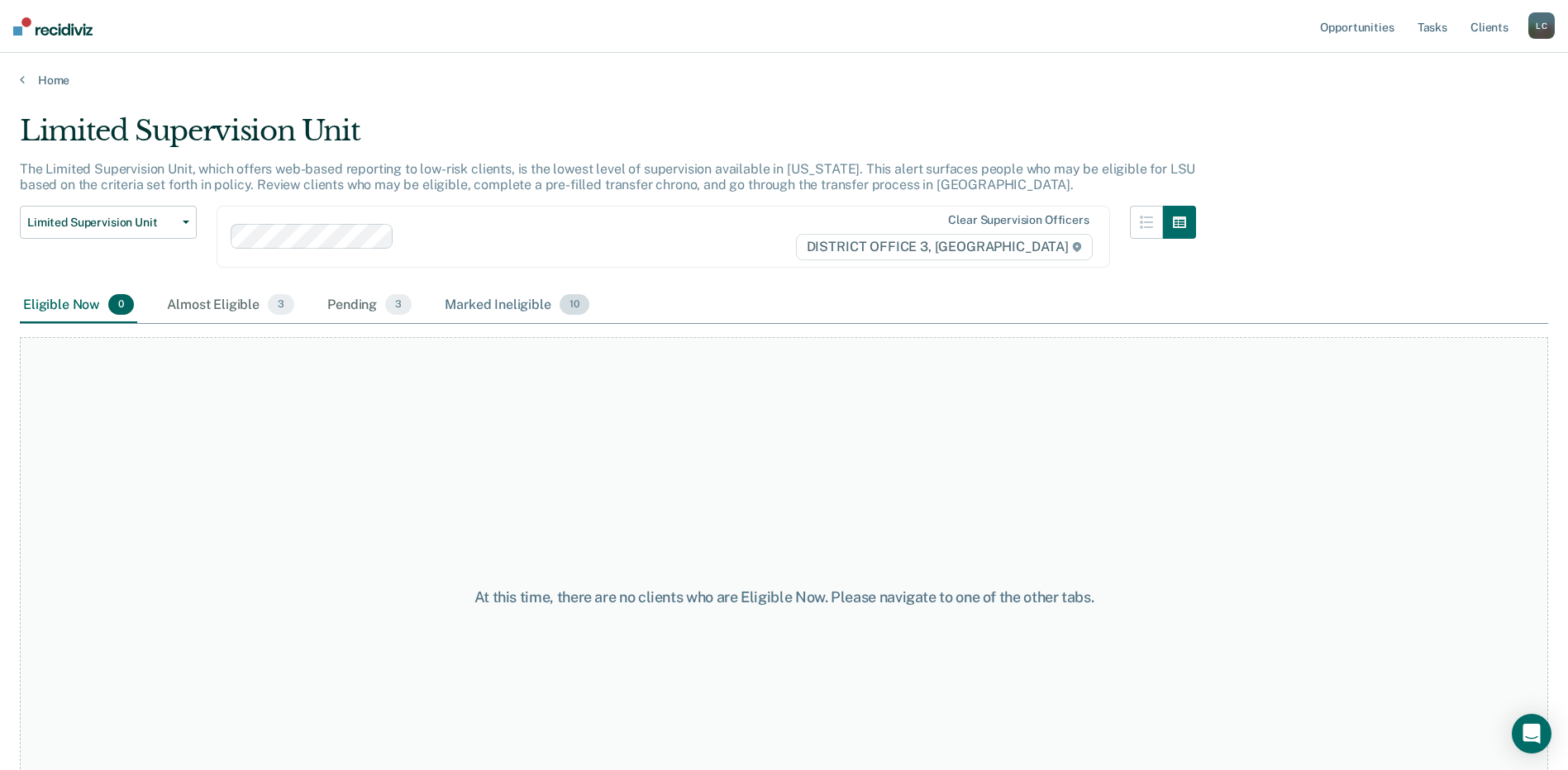
click at [493, 306] on div "Marked Ineligible 10" at bounding box center [517, 305] width 151 height 36
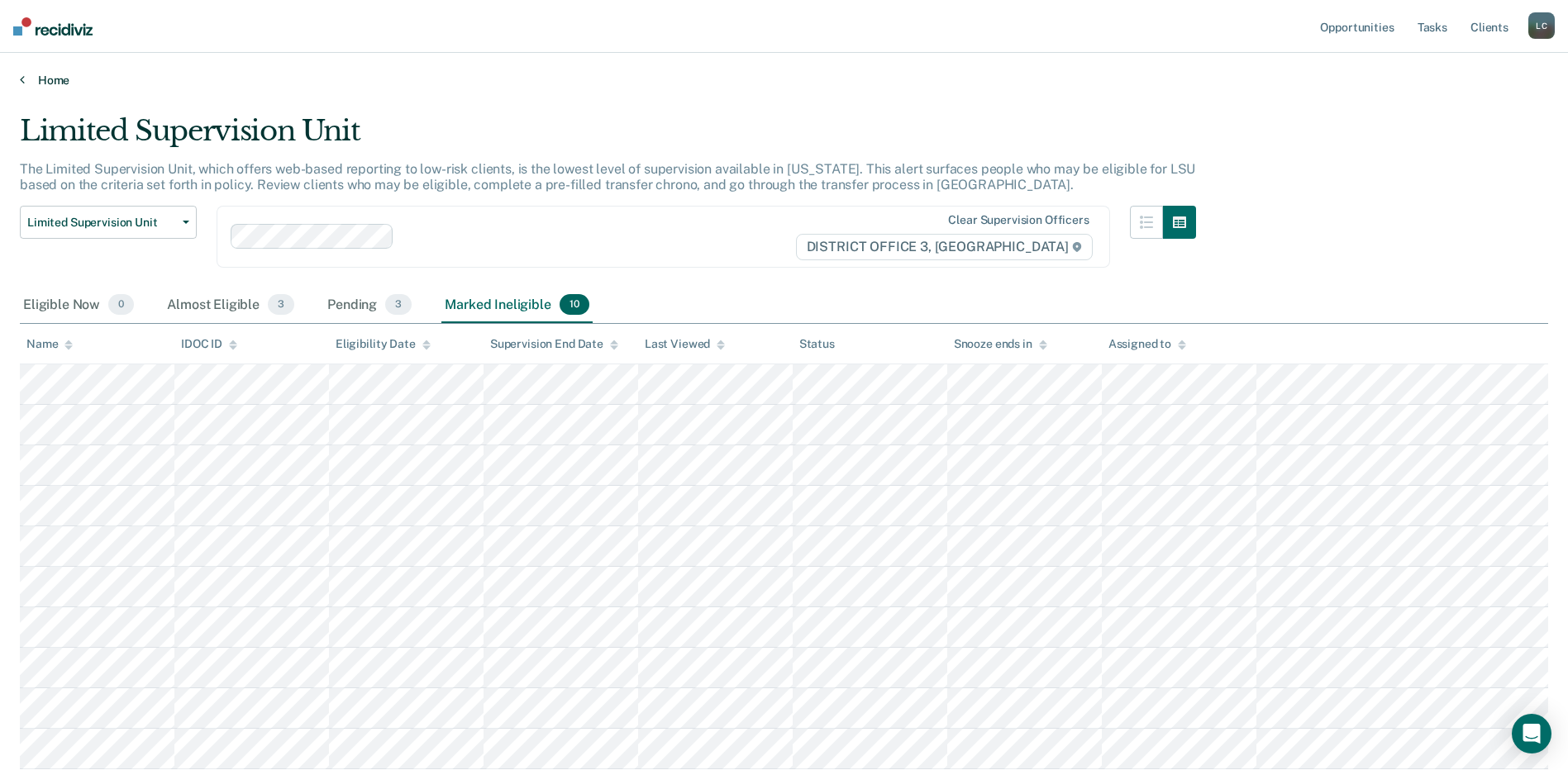
click at [23, 82] on icon at bounding box center [23, 79] width 5 height 13
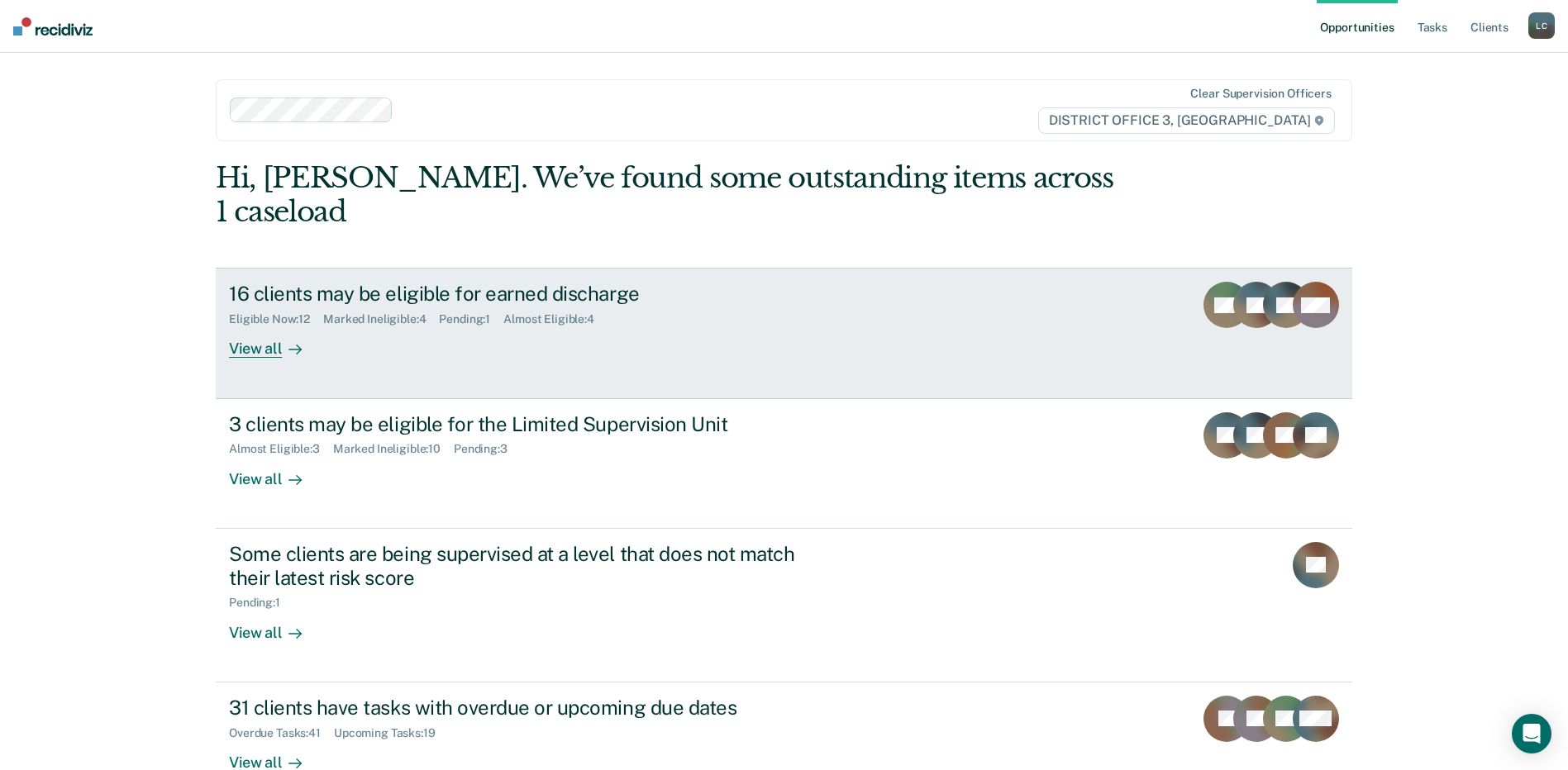
click at [259, 355] on div "View all" at bounding box center [275, 342] width 93 height 33
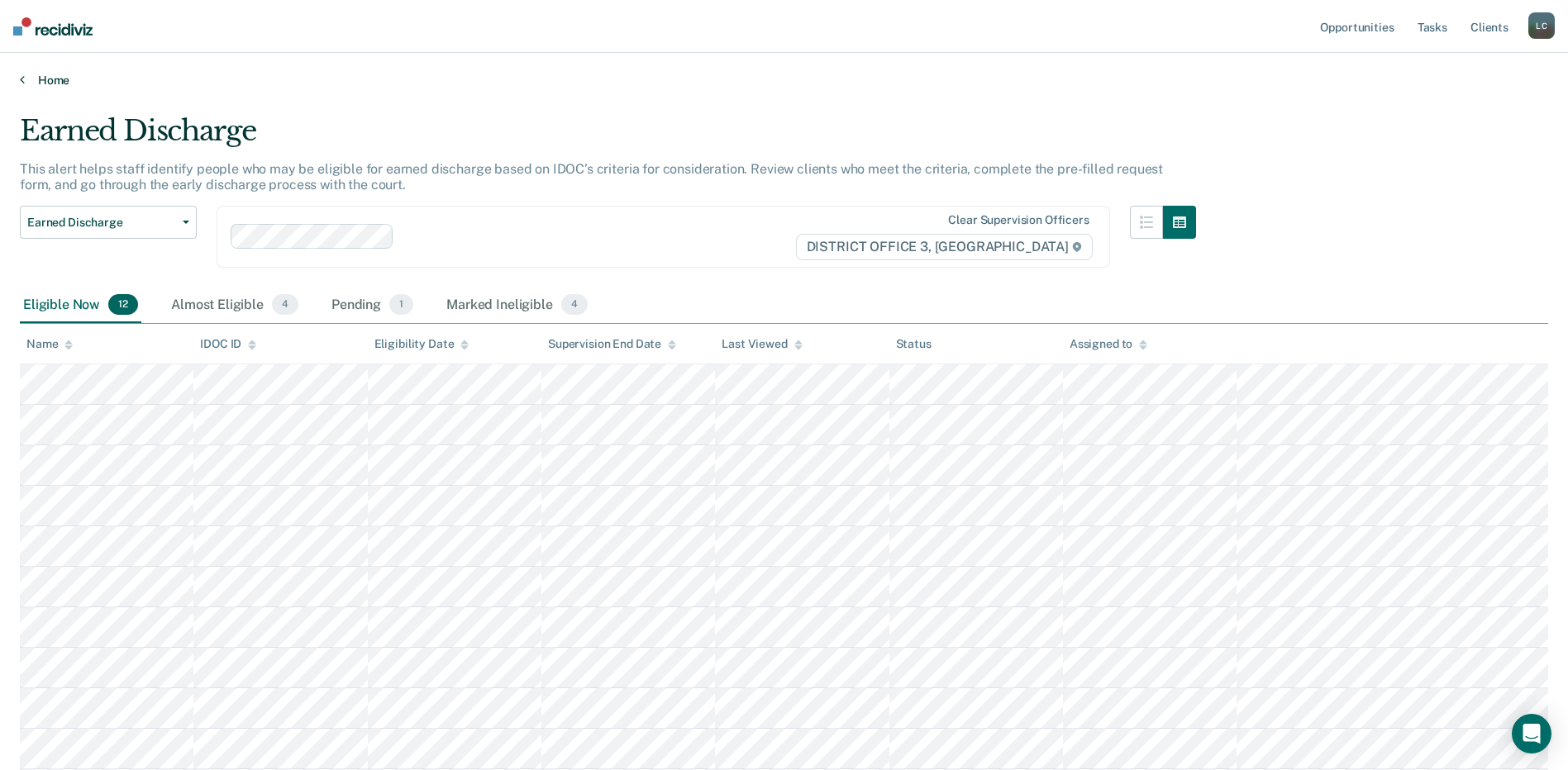
click at [22, 81] on icon at bounding box center [23, 79] width 5 height 13
